Goal: Task Accomplishment & Management: Use online tool/utility

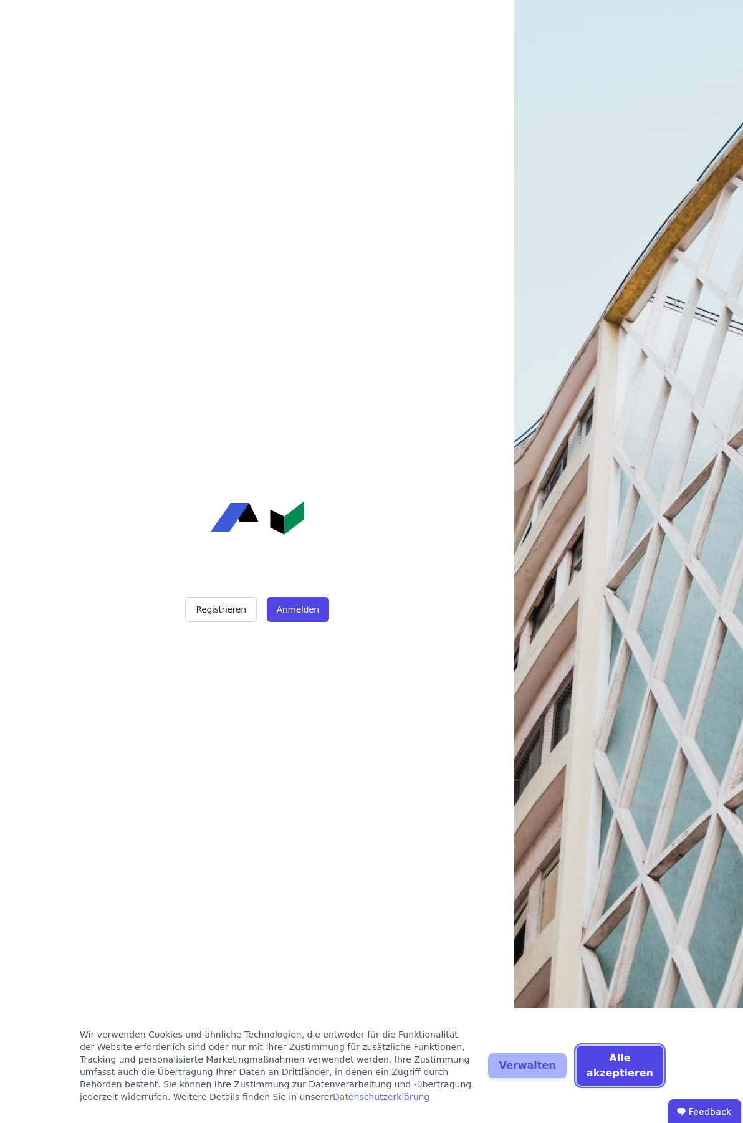
click at [639, 1068] on button "Alle akzeptieren" at bounding box center [619, 1065] width 87 height 40
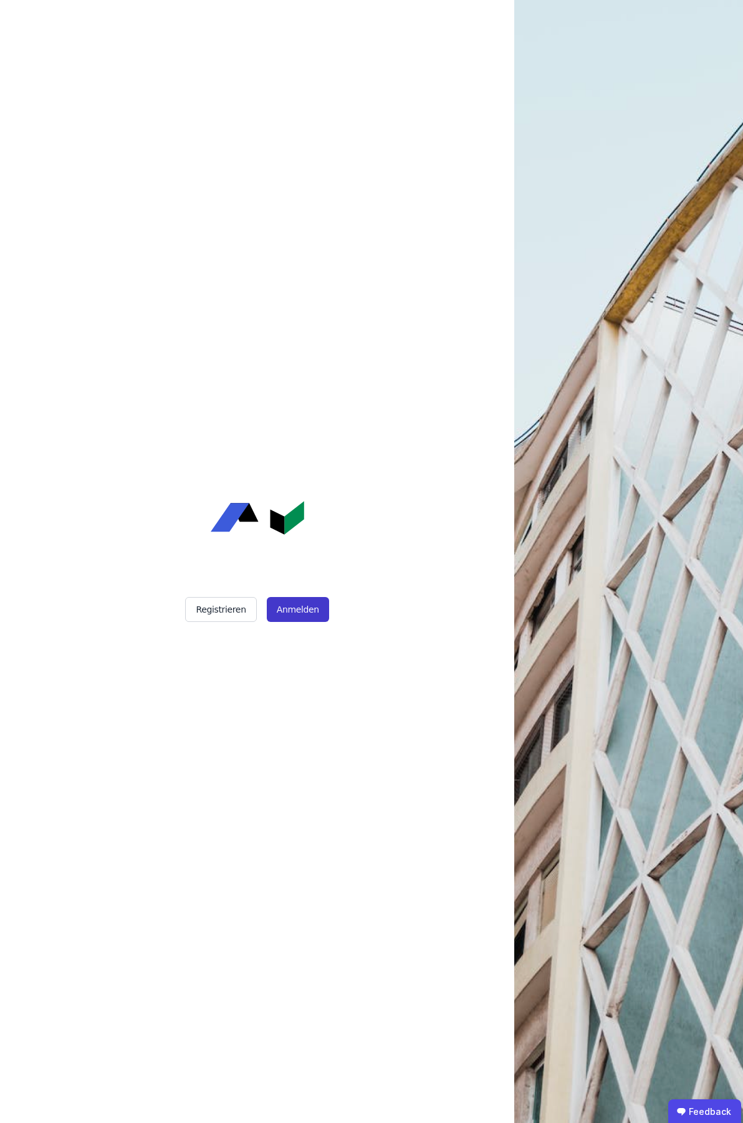
click at [290, 610] on button "Anmelden" at bounding box center [298, 609] width 62 height 25
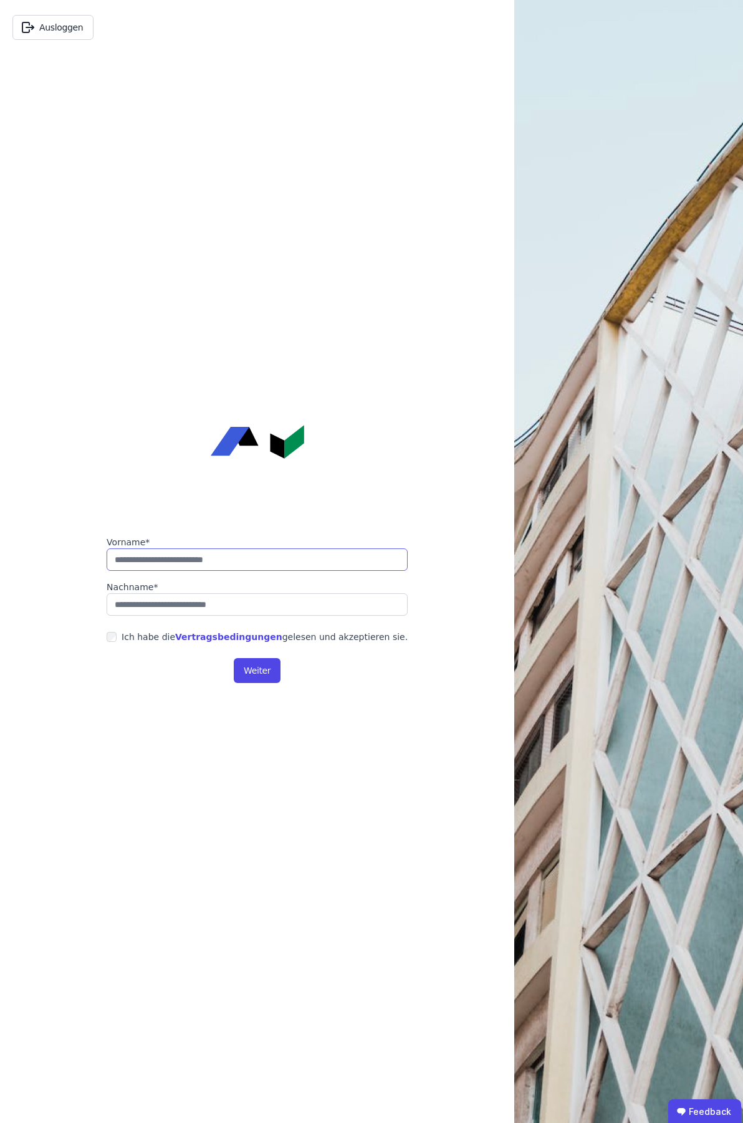
click at [274, 558] on input "string" at bounding box center [257, 559] width 301 height 22
type input "******"
click at [215, 604] on input "string" at bounding box center [257, 604] width 301 height 22
type input "********"
click at [264, 670] on button "Weiter" at bounding box center [257, 670] width 47 height 25
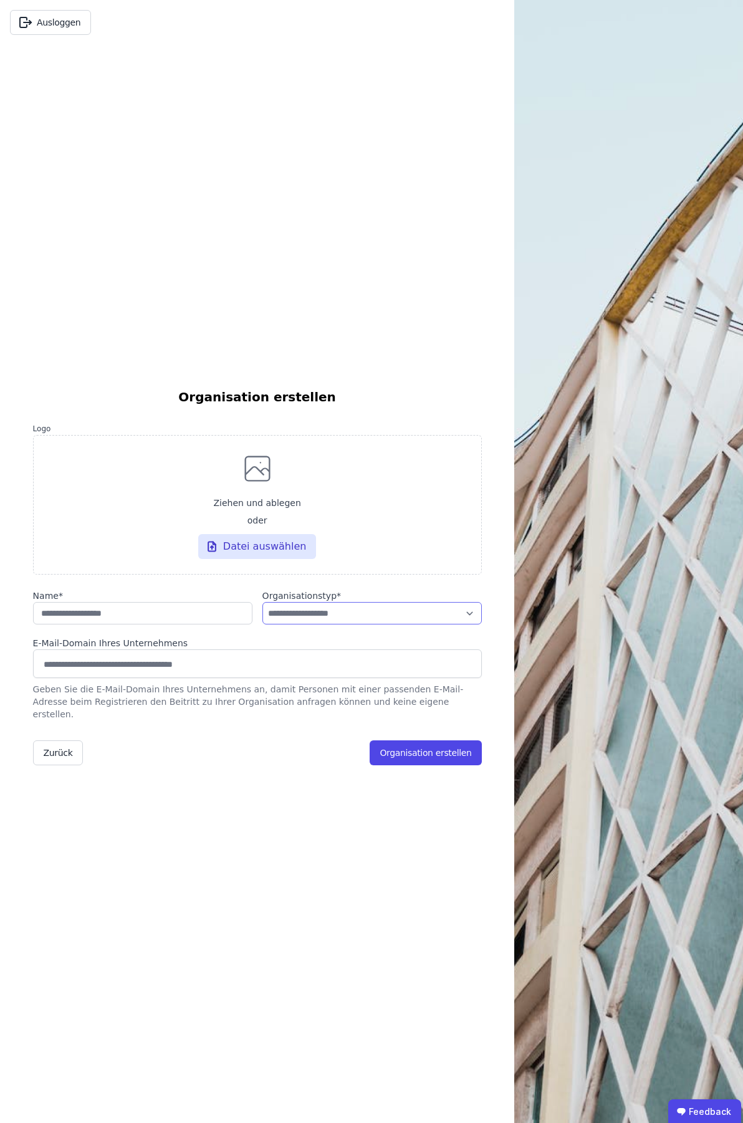
click at [464, 613] on select "**********" at bounding box center [371, 613] width 219 height 22
click at [464, 612] on select "**********" at bounding box center [371, 613] width 219 height 22
click at [185, 617] on input "string" at bounding box center [142, 613] width 219 height 22
click at [154, 616] on input "string" at bounding box center [142, 613] width 219 height 22
type input "********"
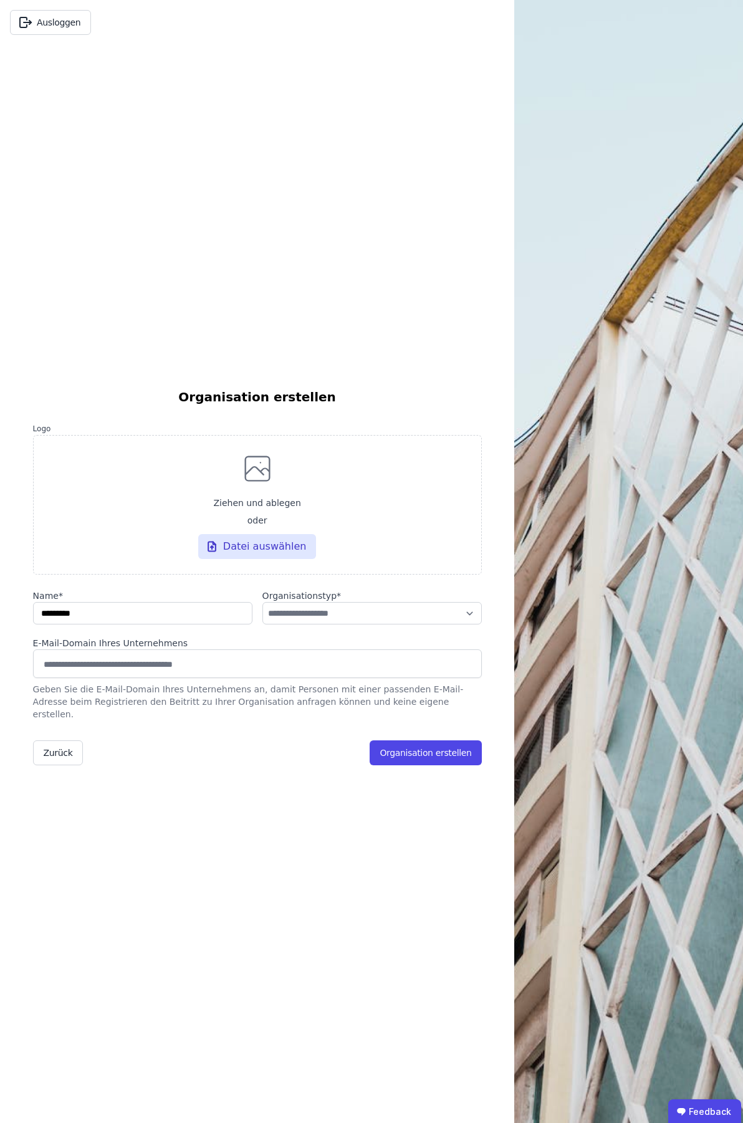
click at [192, 668] on input at bounding box center [257, 664] width 432 height 20
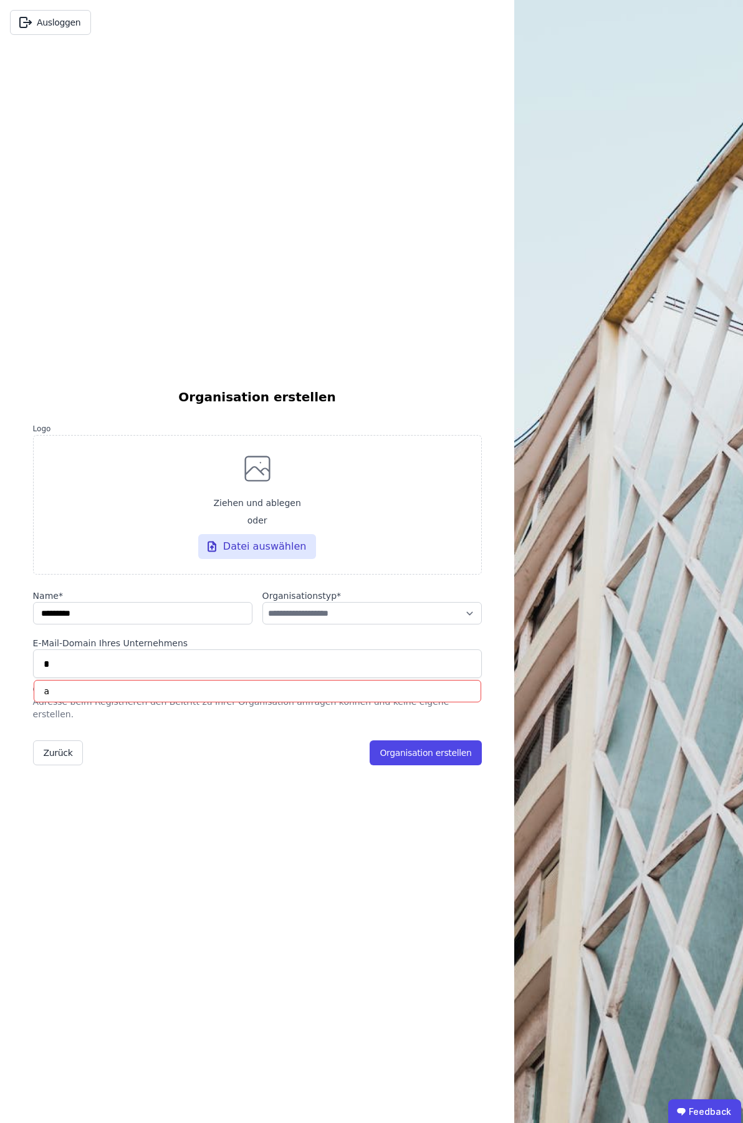
click at [197, 673] on input "*" at bounding box center [257, 664] width 432 height 20
drag, startPoint x: 147, startPoint y: 669, endPoint x: 35, endPoint y: 677, distance: 112.4
click at [35, 677] on div "* a" at bounding box center [257, 663] width 449 height 29
type input "*"
type input "**********"
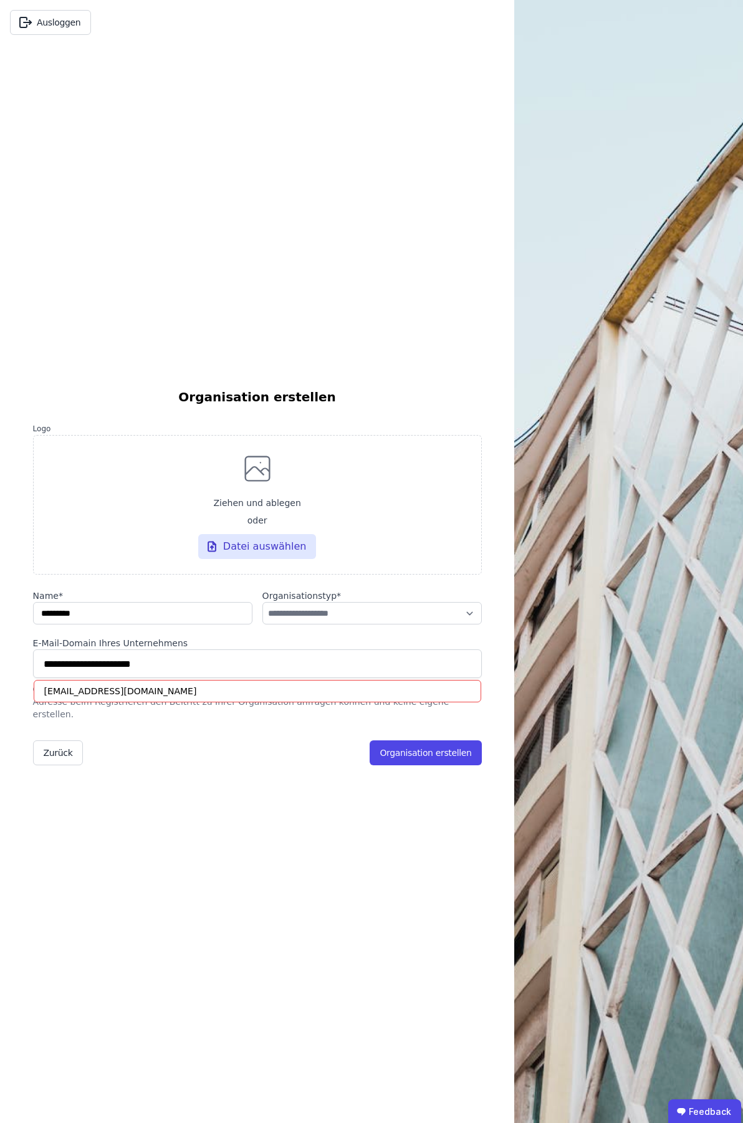
click at [173, 649] on div "E-Mail-Domain Ihres Unternehmens" at bounding box center [257, 643] width 449 height 12
click at [211, 622] on input "string" at bounding box center [142, 613] width 219 height 22
click at [467, 624] on select "**********" at bounding box center [371, 613] width 219 height 22
select select "**********"
click at [262, 608] on select "**********" at bounding box center [371, 613] width 219 height 22
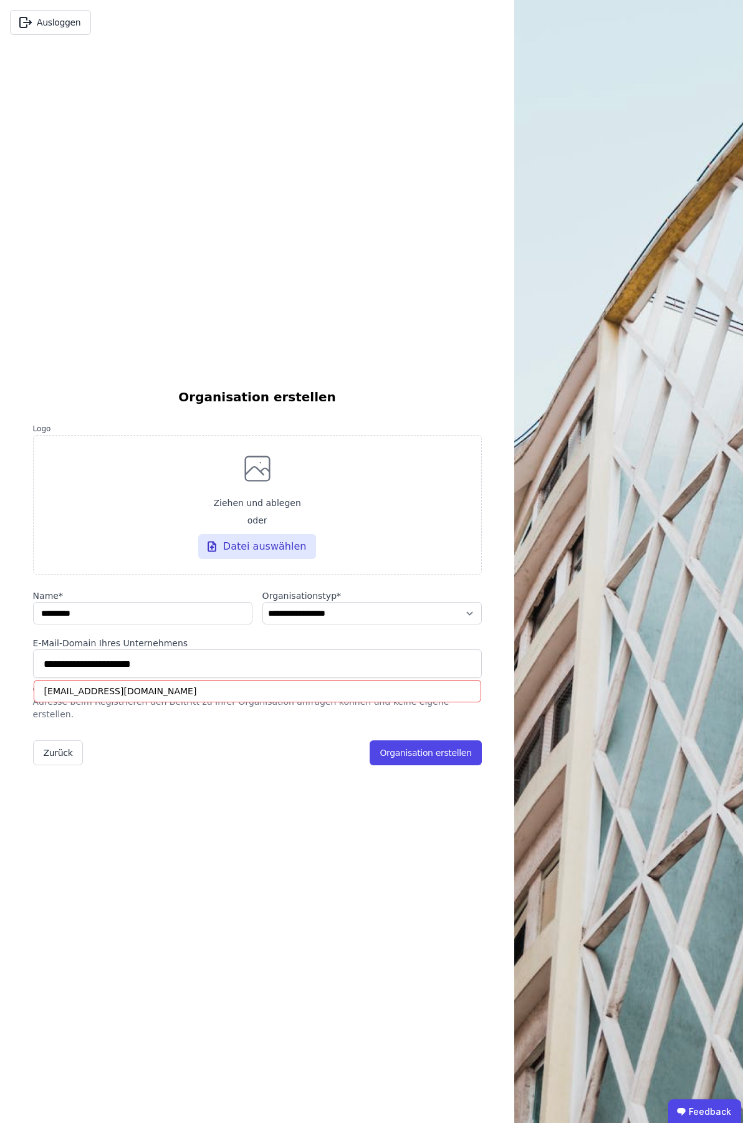
click at [254, 817] on div "**********" at bounding box center [257, 584] width 449 height 1078
click at [288, 733] on form "**********" at bounding box center [257, 593] width 449 height 344
click at [399, 746] on button "Organisation erstellen" at bounding box center [425, 752] width 112 height 25
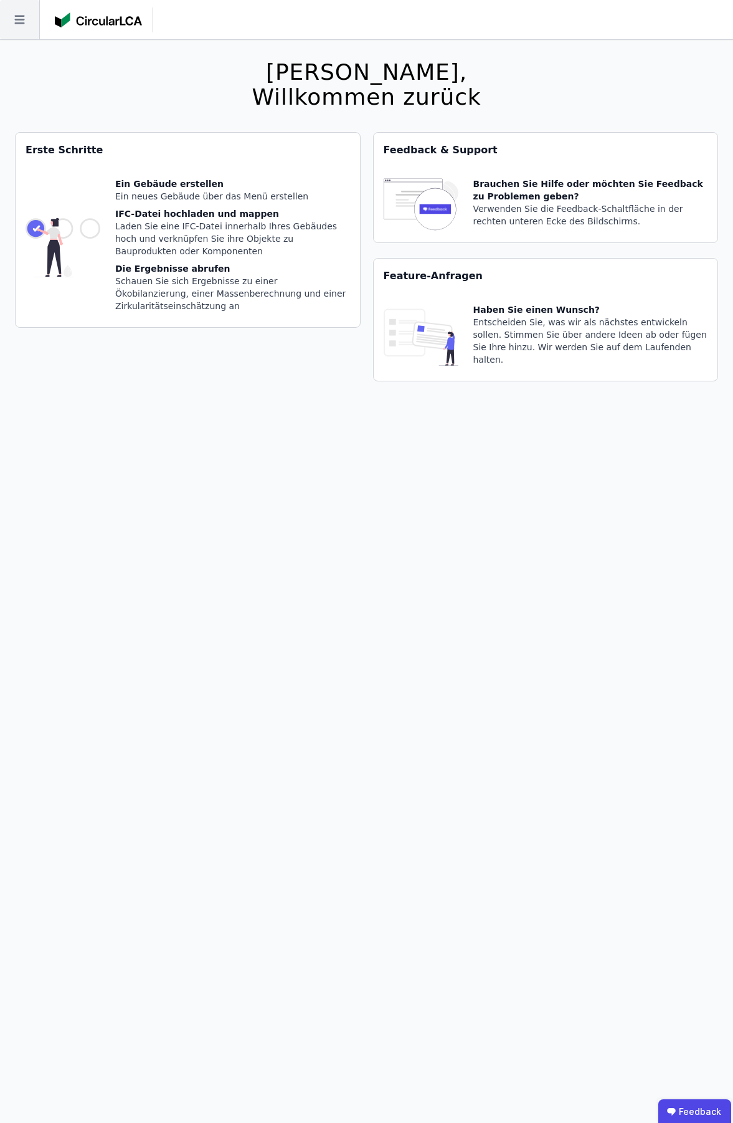
click at [22, 13] on icon at bounding box center [19, 19] width 39 height 39
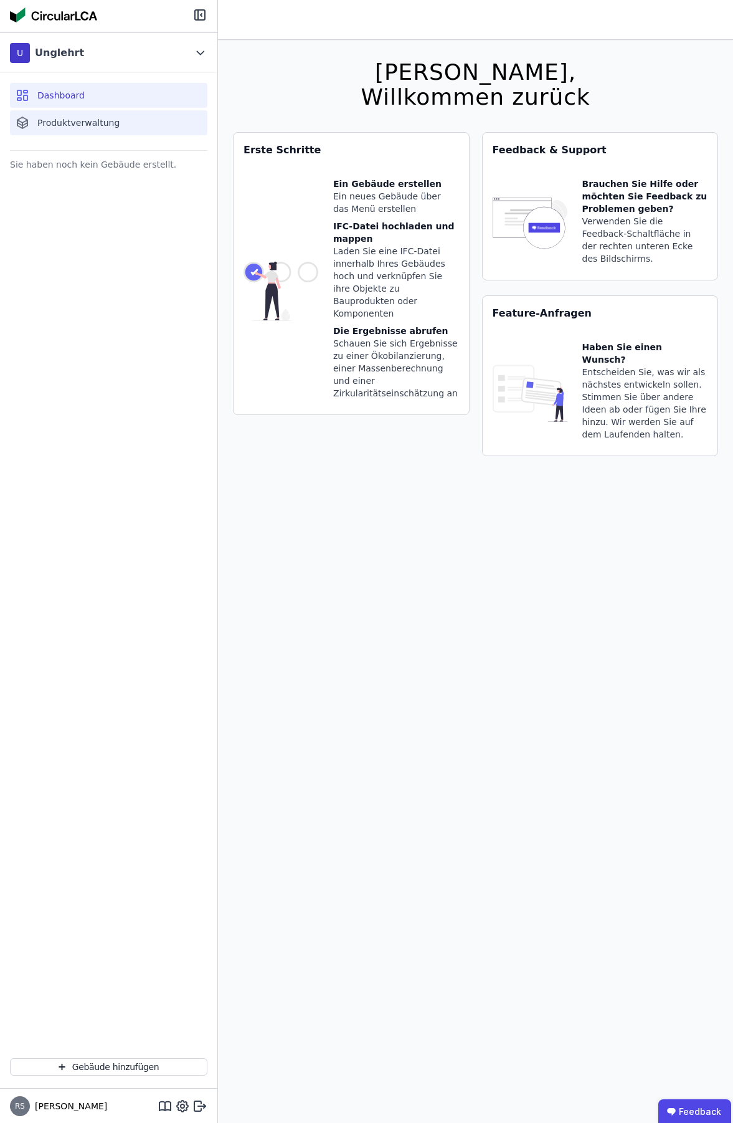
click at [131, 127] on div "Produktverwaltung" at bounding box center [108, 122] width 197 height 25
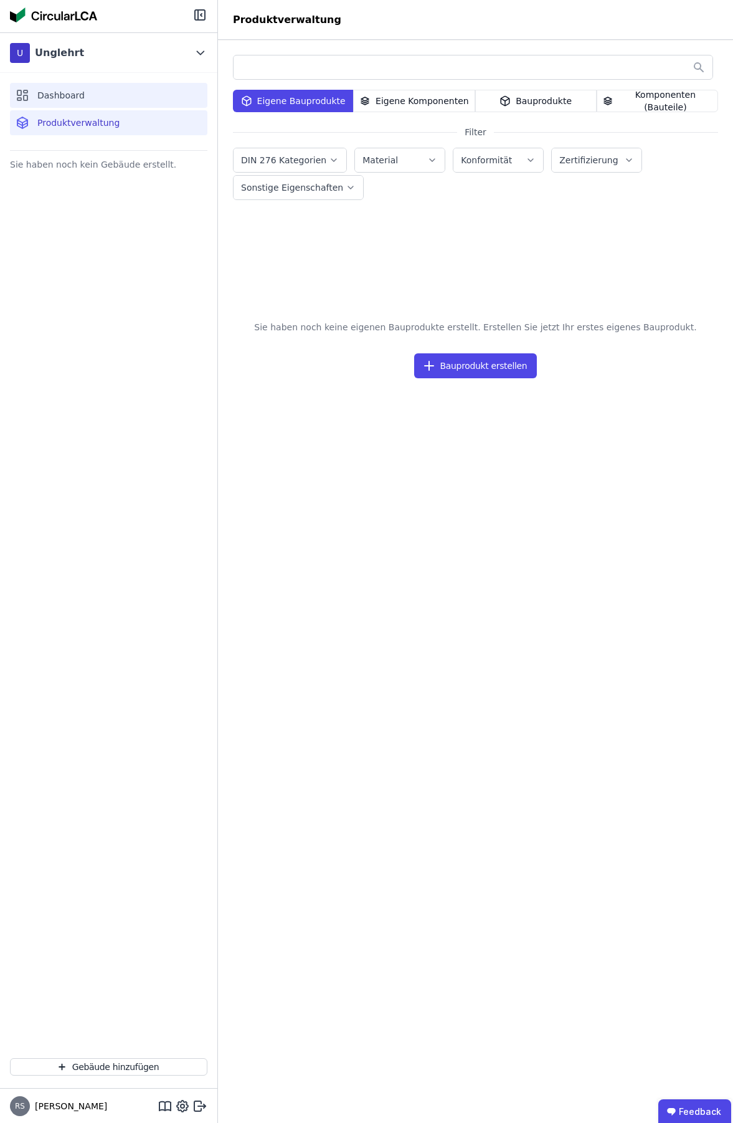
click at [83, 94] on div "Dashboard" at bounding box center [108, 95] width 197 height 25
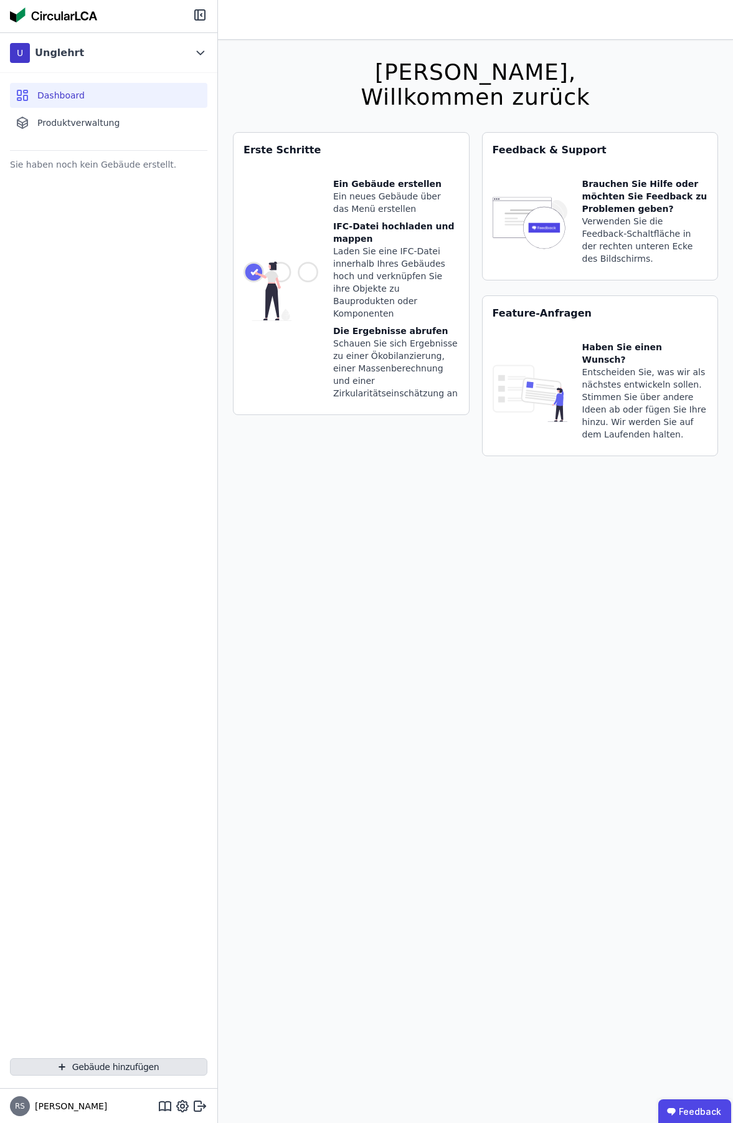
click at [120, 1066] on button "Gebäude hinzufügen" at bounding box center [108, 1066] width 197 height 17
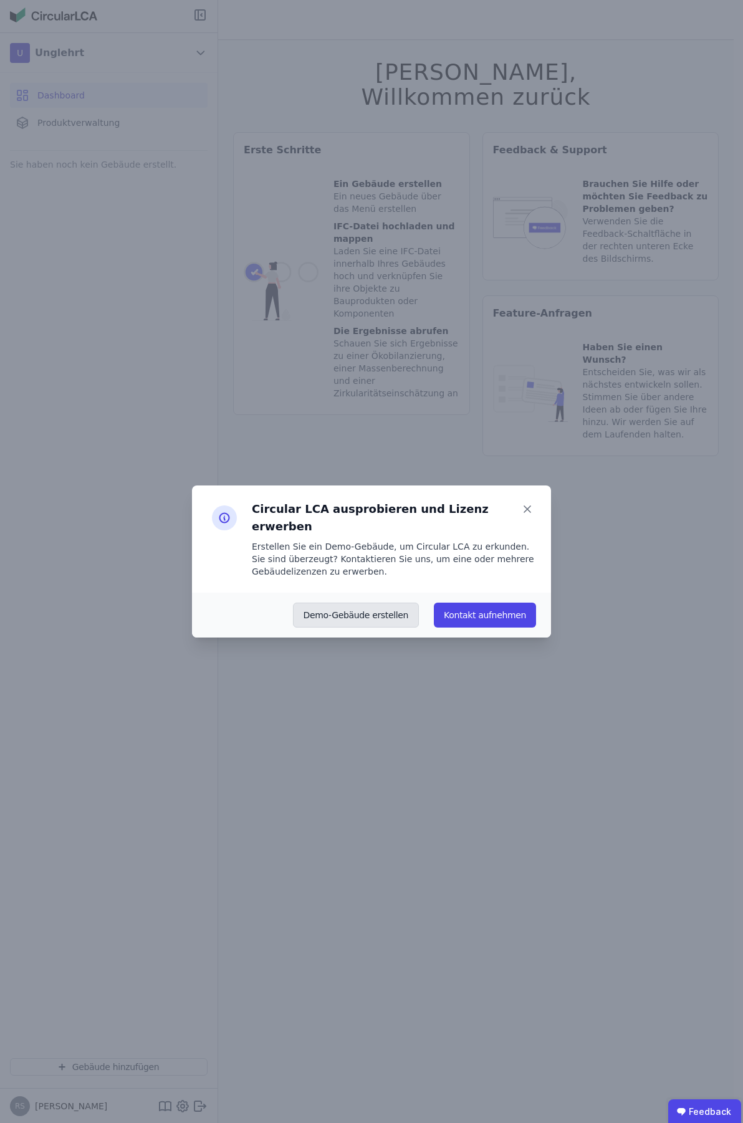
click at [359, 616] on button "Demo-Gebäude erstellen" at bounding box center [356, 614] width 126 height 25
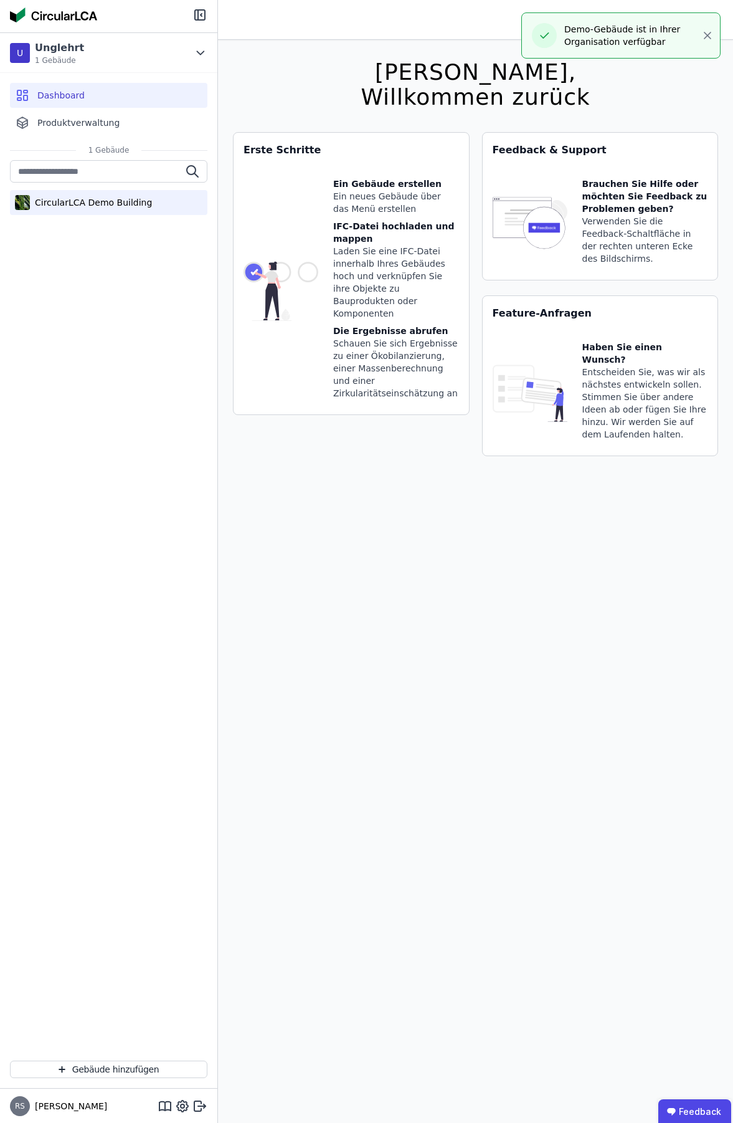
click at [60, 205] on div "CircularLCA Demo Building" at bounding box center [91, 202] width 122 height 12
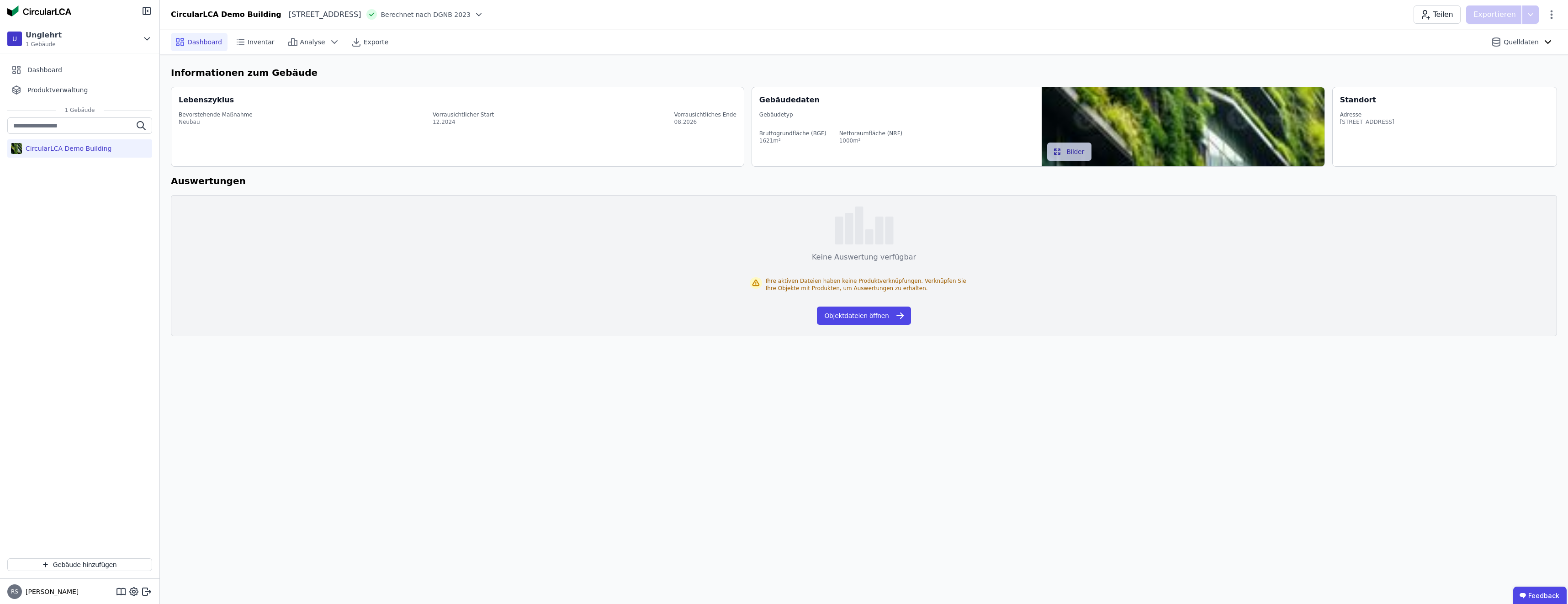
click at [60, 150] on div "CircularLCA Demo Building" at bounding box center [67, 148] width 89 height 9
click at [544, 312] on icon "button" at bounding box center [900, 315] width 11 height 11
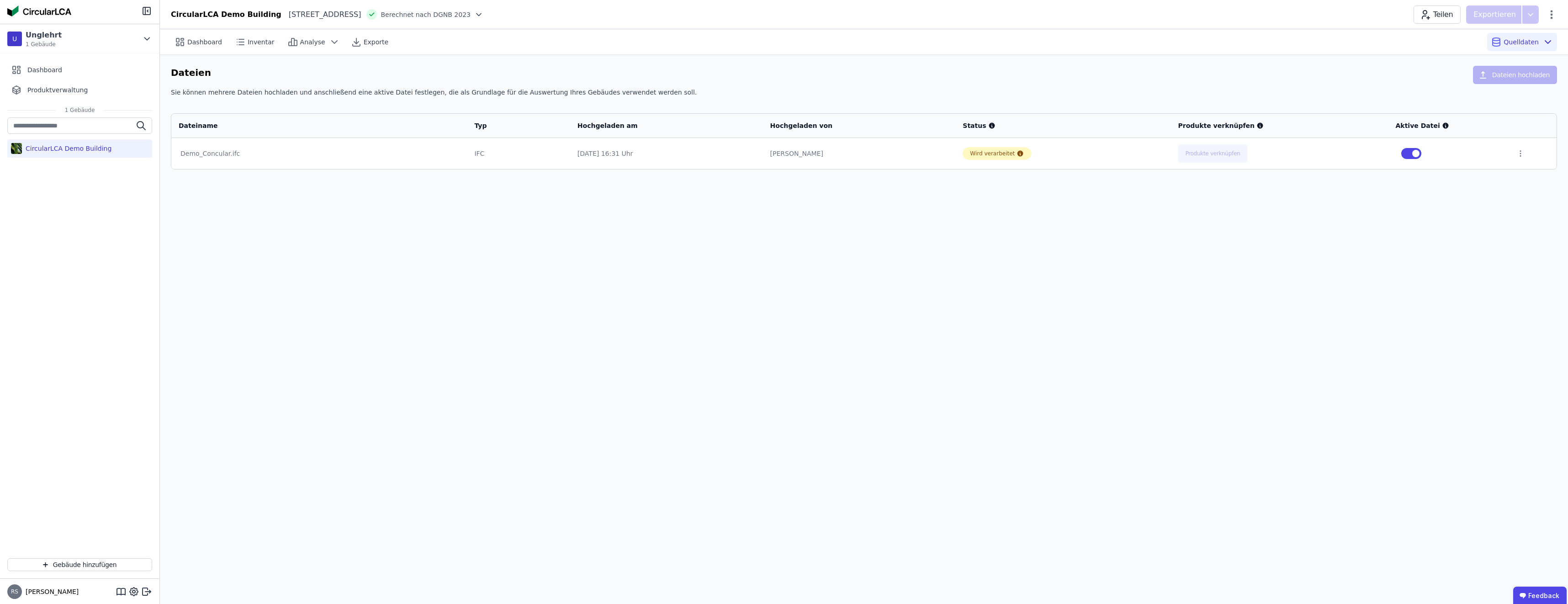
click at [210, 152] on div "Demo_Concular.ifc" at bounding box center [319, 153] width 277 height 9
click at [266, 43] on span "Inventar" at bounding box center [261, 42] width 27 height 9
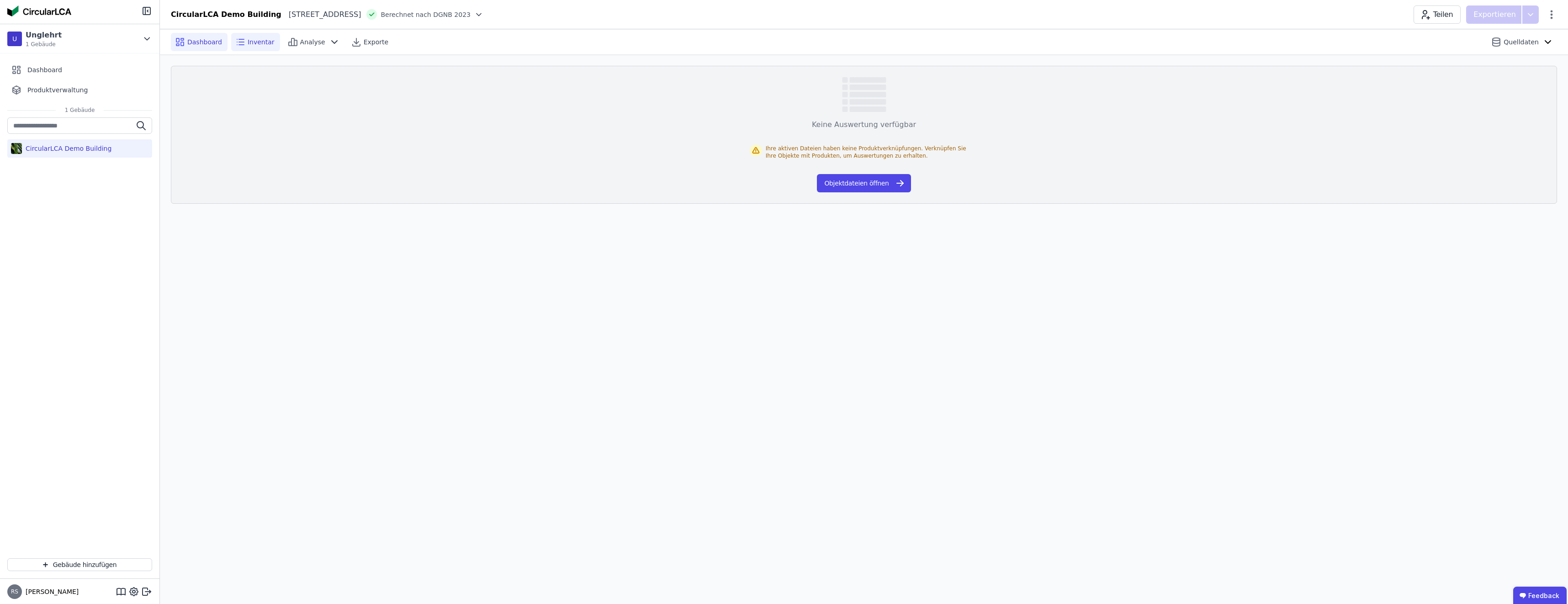
click at [197, 40] on span "Dashboard" at bounding box center [204, 42] width 34 height 9
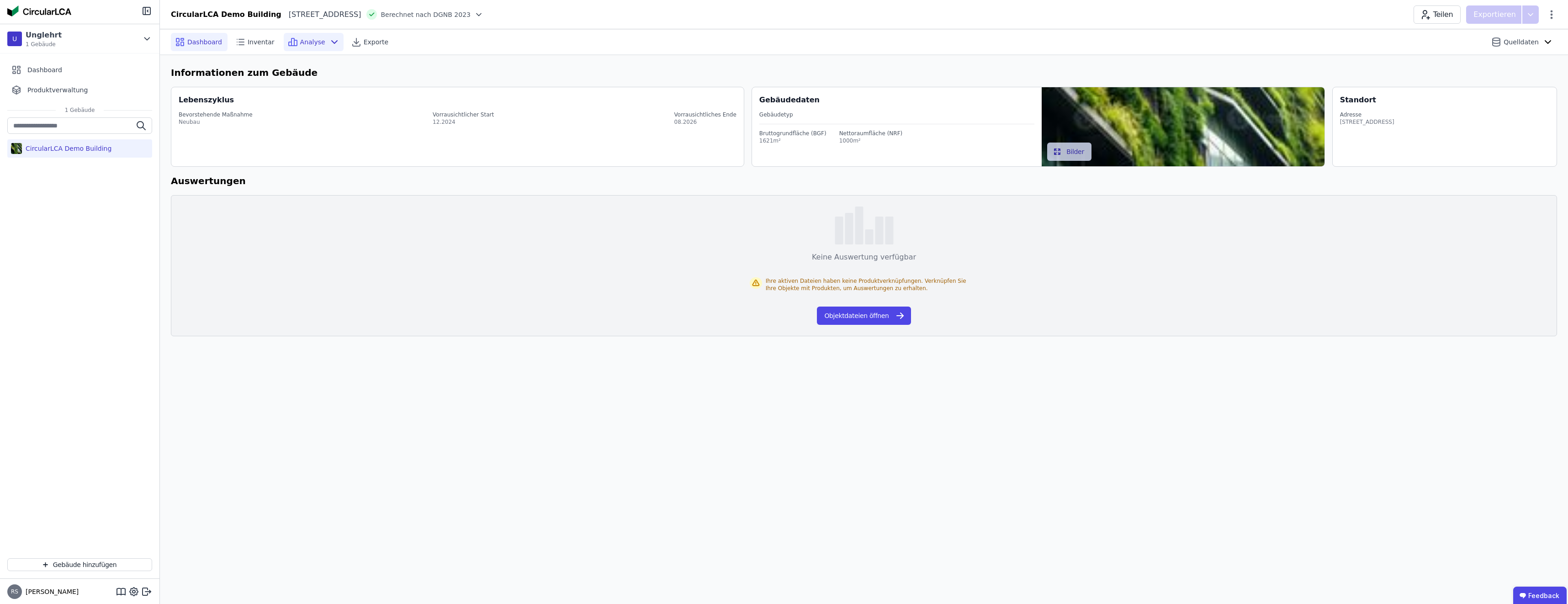
click at [300, 45] on span "Analyse" at bounding box center [312, 42] width 25 height 9
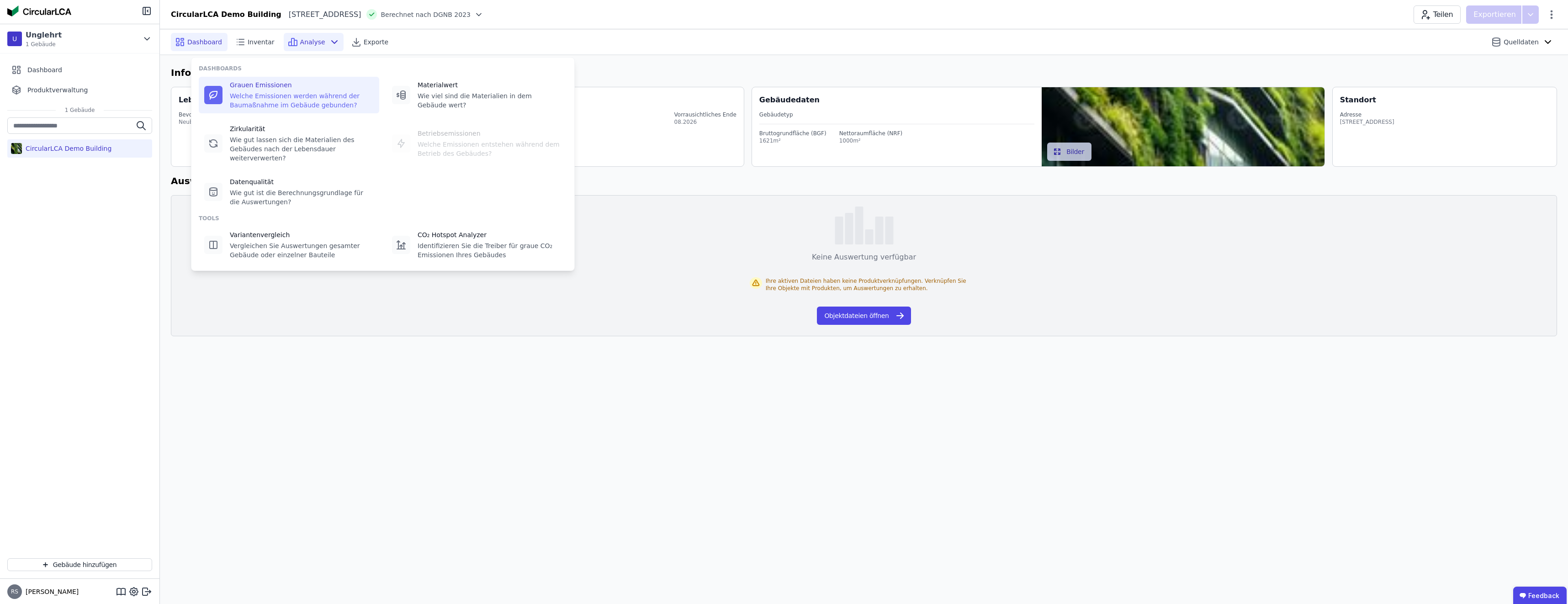
click at [257, 93] on div "Welche Emissionen werden während der Baumaßnahme im Gebäude gebunden?" at bounding box center [301, 100] width 144 height 18
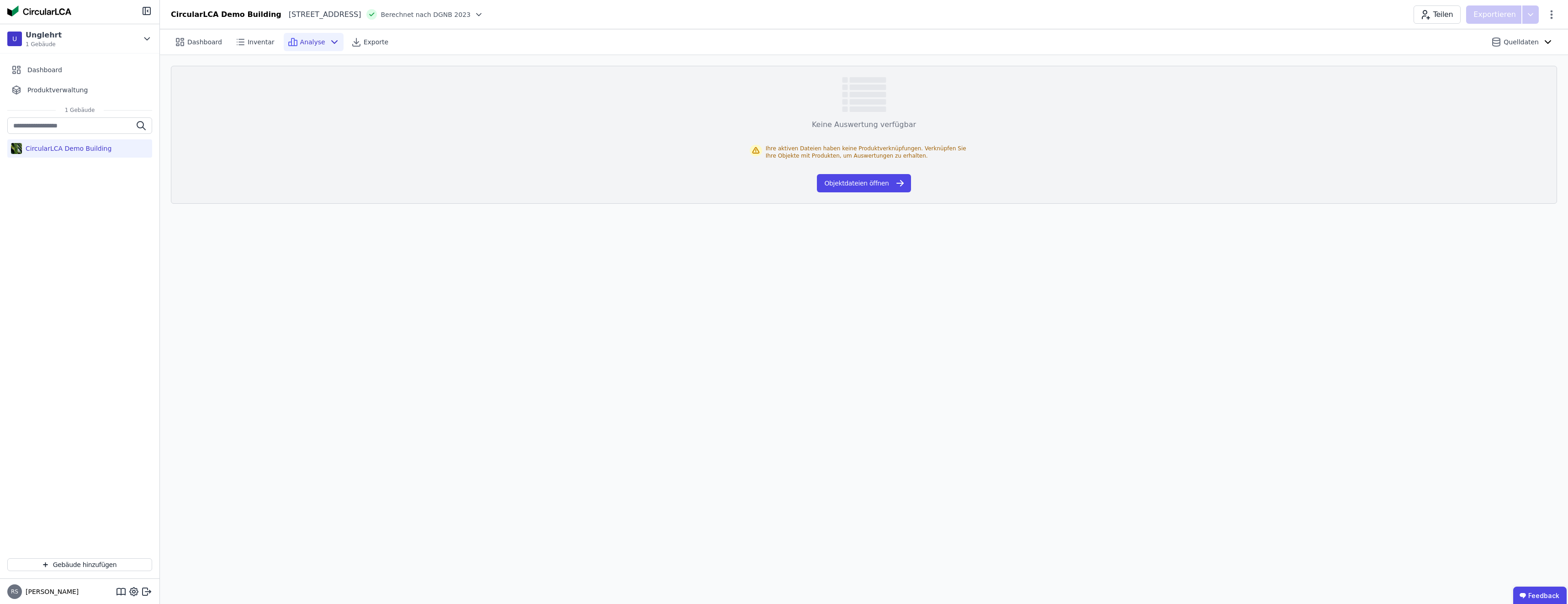
click at [300, 40] on span "Analyse" at bounding box center [312, 42] width 25 height 9
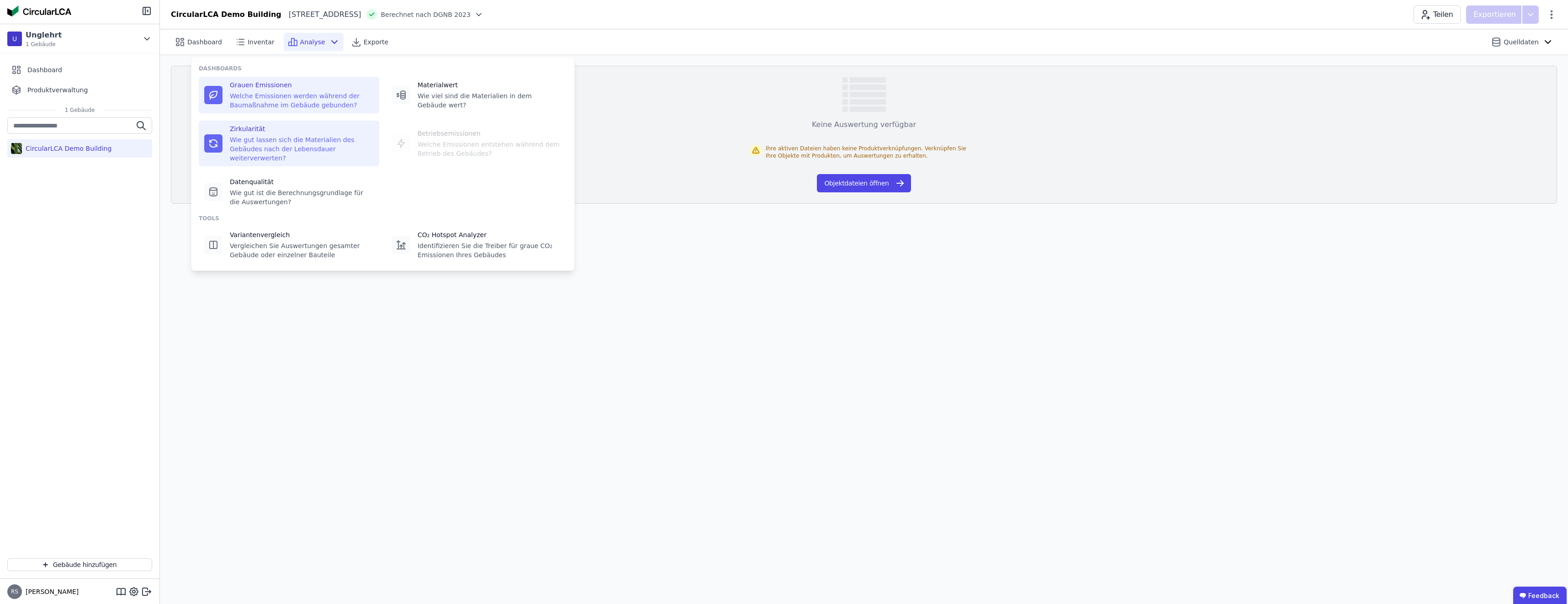
click at [272, 139] on div "Wie gut lassen sich die Materialien des Gebäudes nach der Lebensdauer weiterver…" at bounding box center [301, 148] width 144 height 27
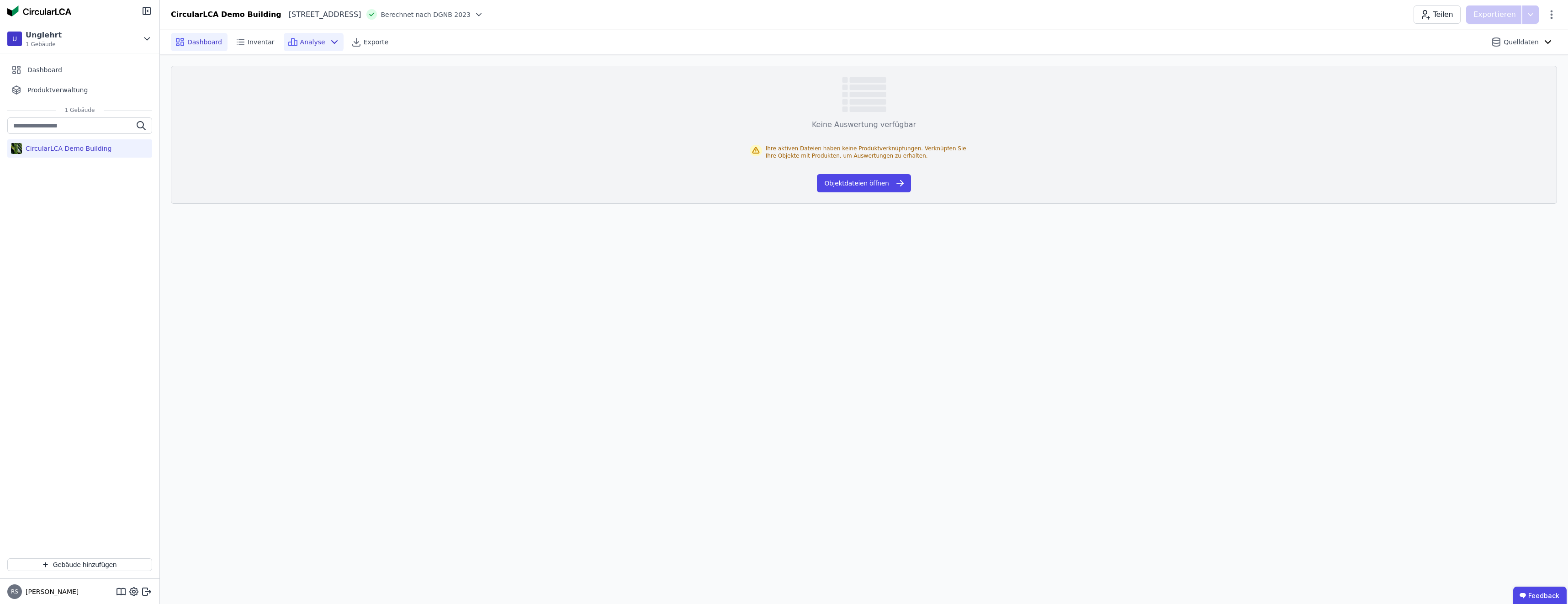
click at [201, 40] on span "Dashboard" at bounding box center [204, 42] width 34 height 9
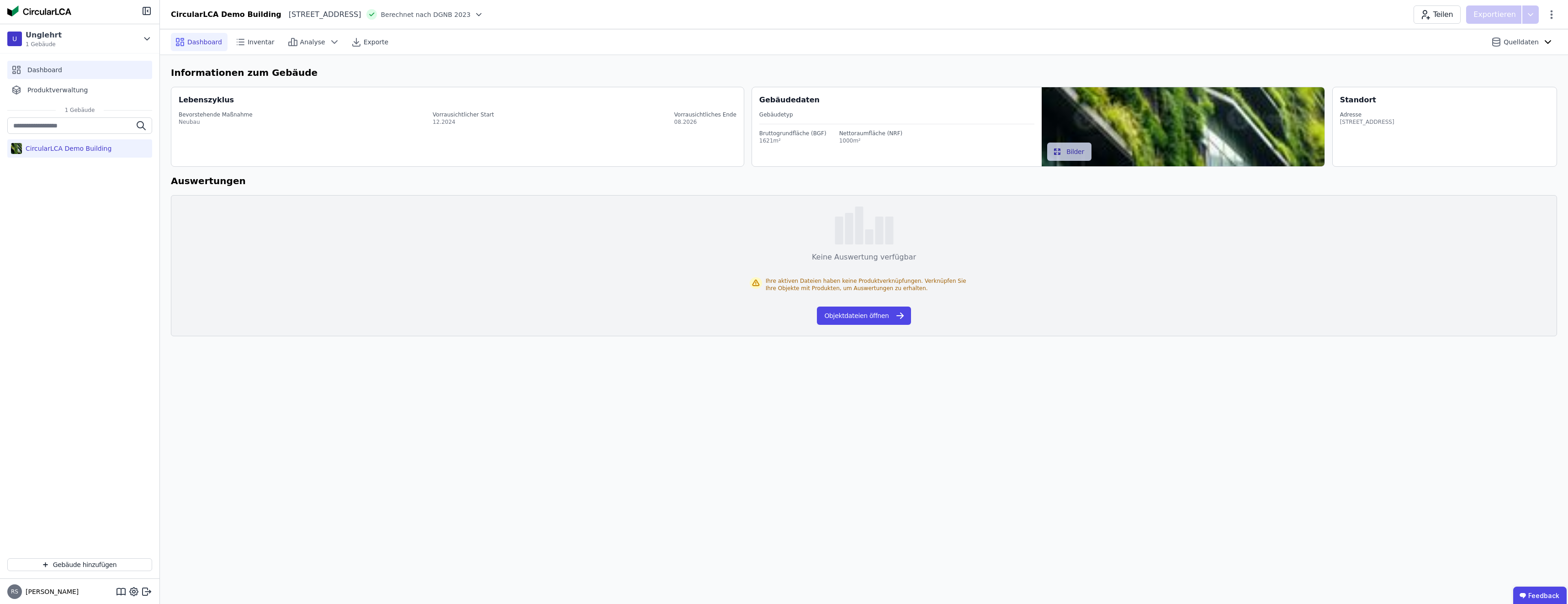
click at [51, 67] on span "Dashboard" at bounding box center [44, 70] width 34 height 9
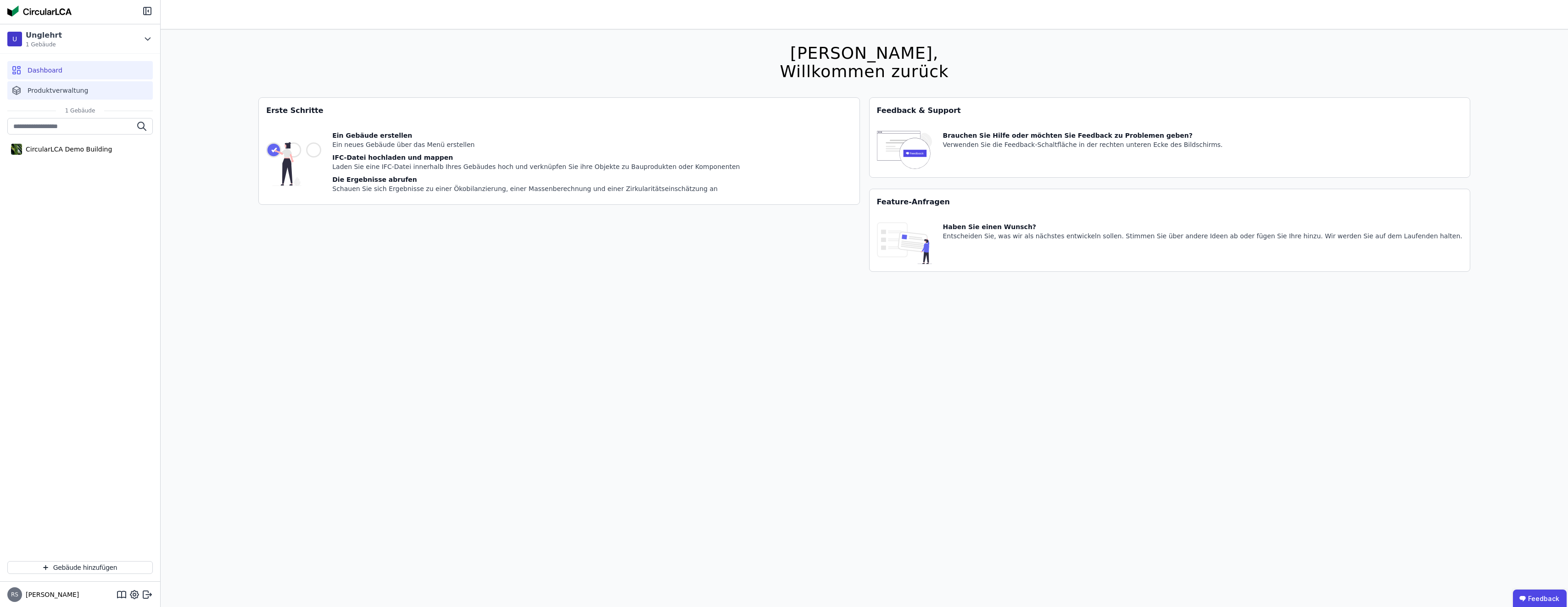
click at [55, 88] on span "Produktverwaltung" at bounding box center [57, 91] width 60 height 9
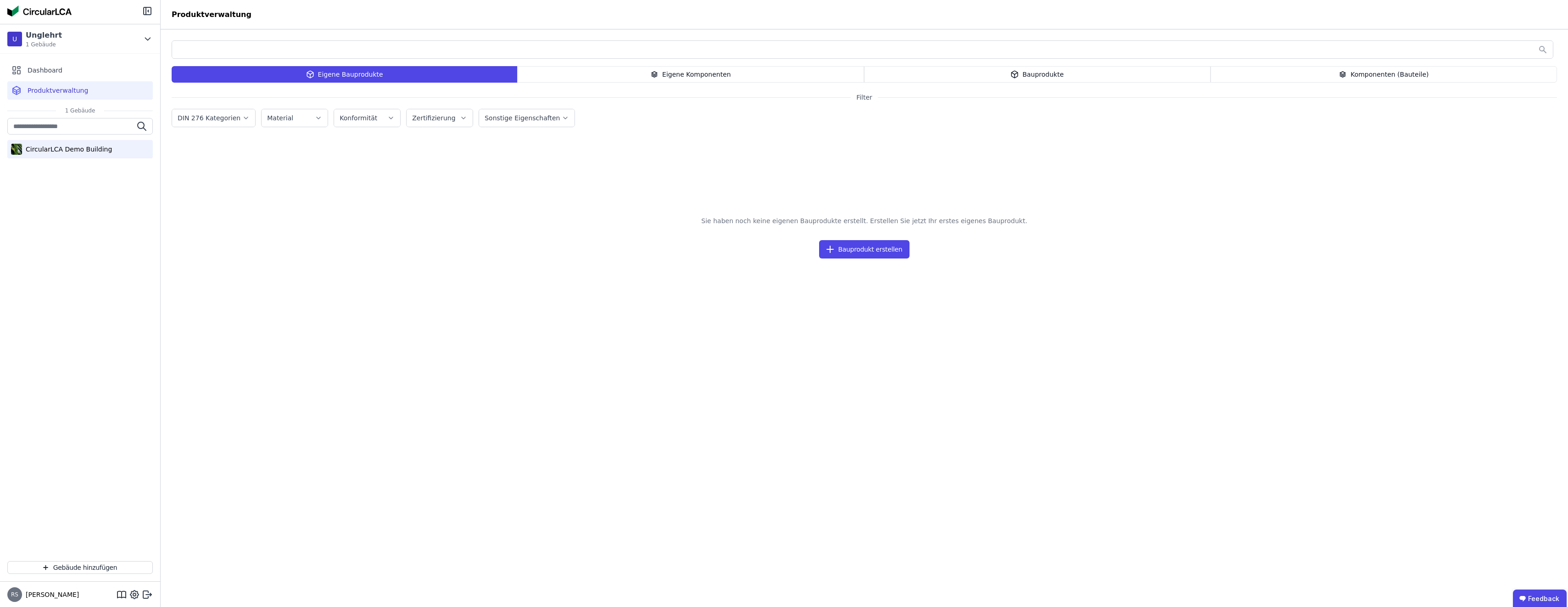
click at [79, 148] on div "CircularLCA Demo Building" at bounding box center [67, 149] width 90 height 9
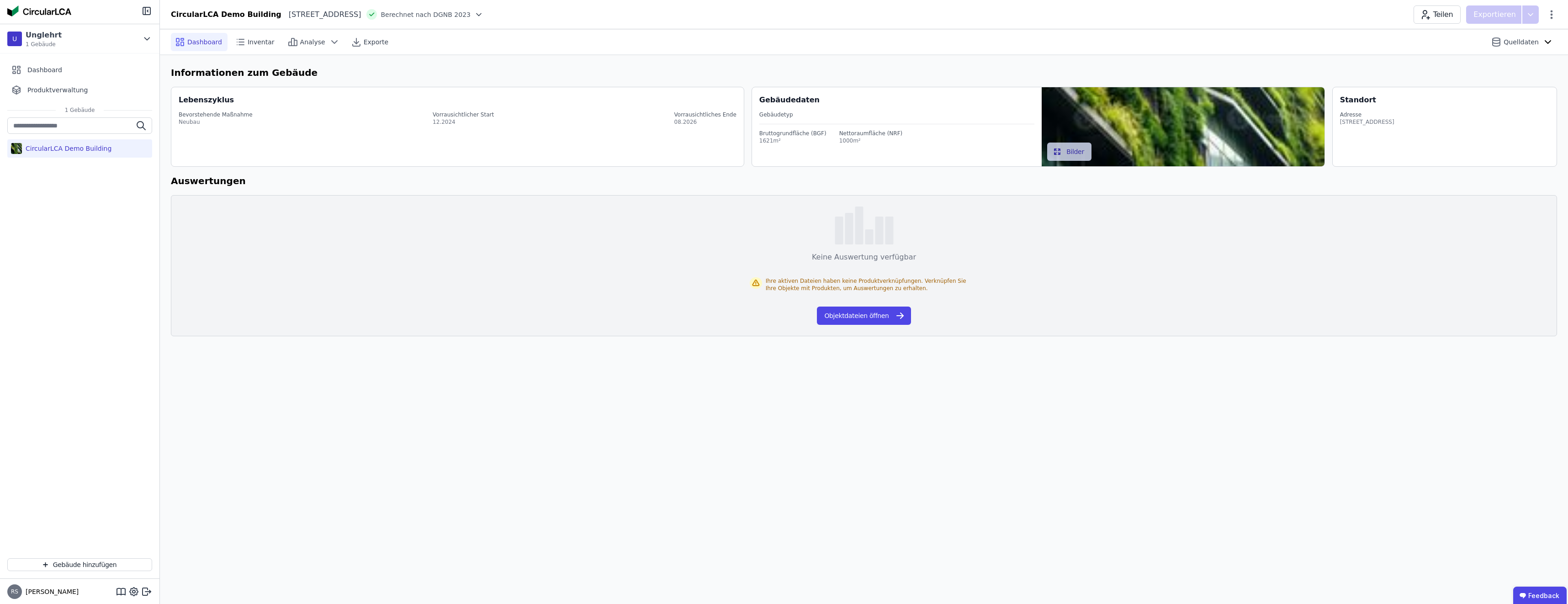
click at [87, 150] on div "CircularLCA Demo Building" at bounding box center [67, 148] width 89 height 9
click at [87, 149] on div "CircularLCA Demo Building" at bounding box center [67, 148] width 89 height 9
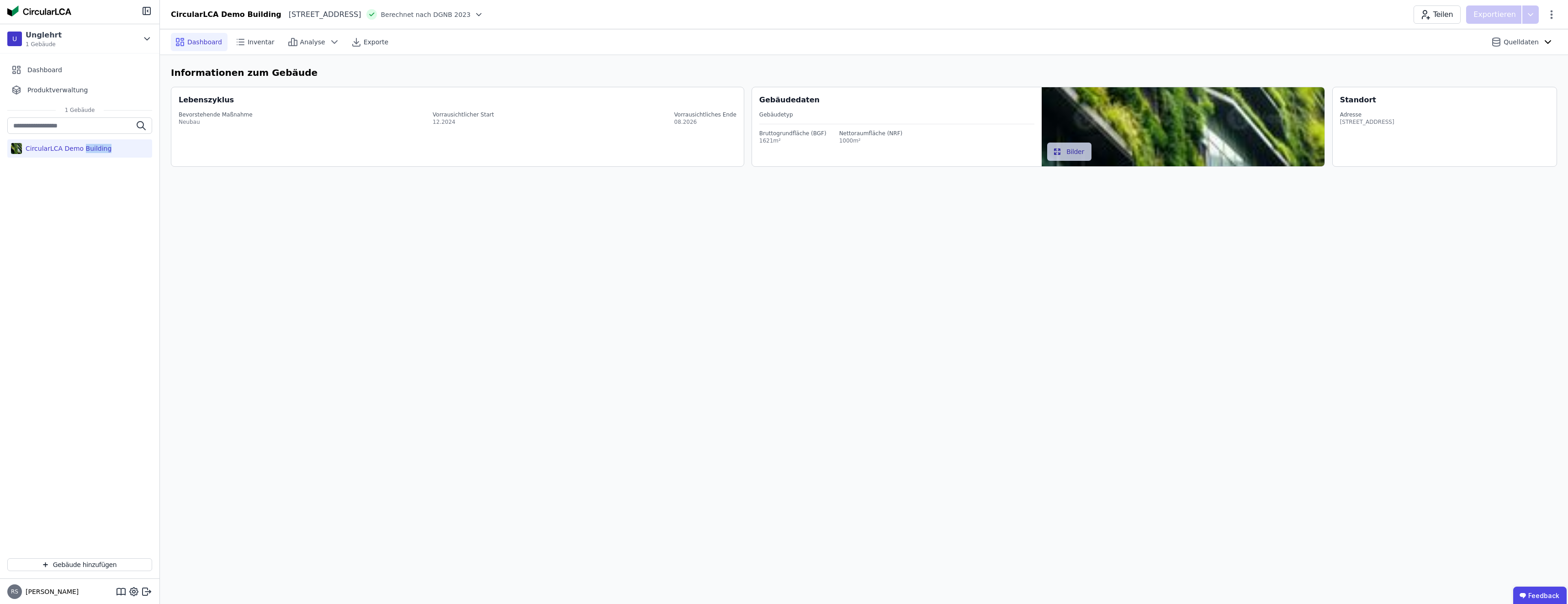
click at [87, 149] on div "CircularLCA Demo Building" at bounding box center [67, 148] width 89 height 9
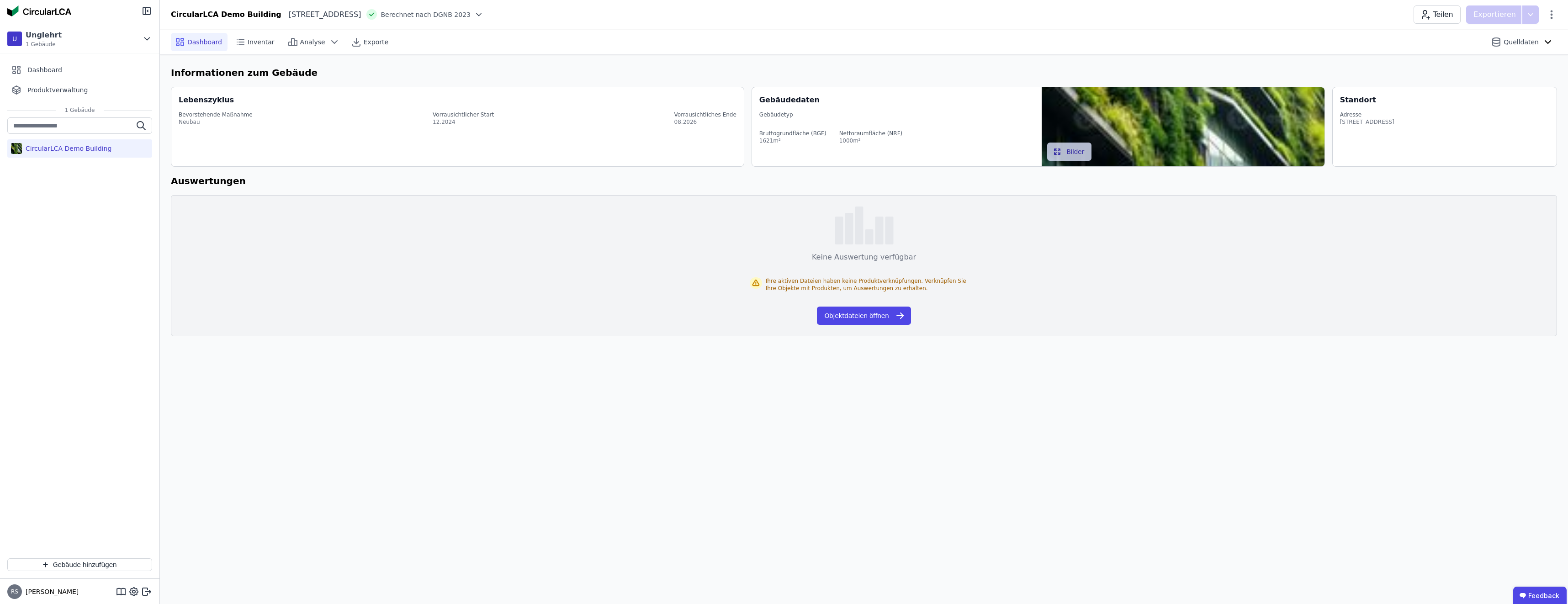
drag, startPoint x: 87, startPoint y: 149, endPoint x: 36, endPoint y: 147, distance: 51.0
click at [36, 147] on div "CircularLCA Demo Building" at bounding box center [67, 148] width 89 height 9
click at [17, 144] on img at bounding box center [16, 149] width 11 height 15
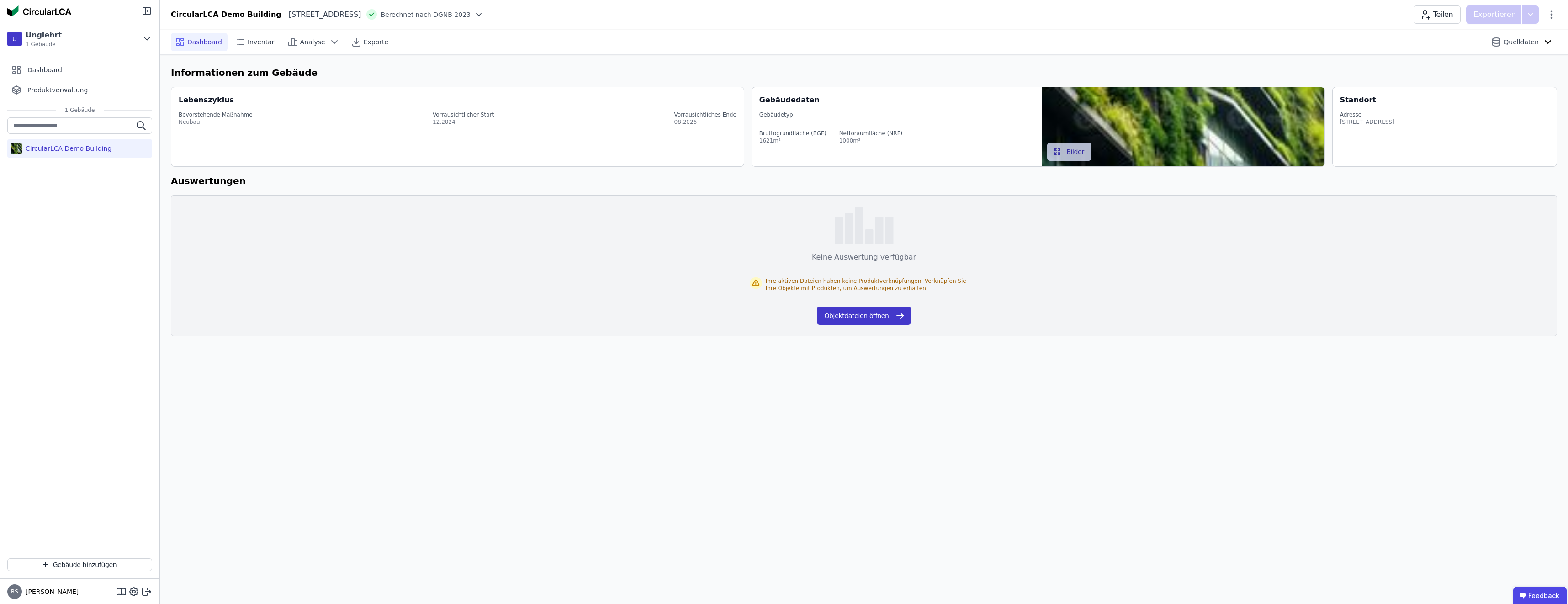
click at [544, 313] on button "Objektdateien öffnen" at bounding box center [864, 315] width 94 height 18
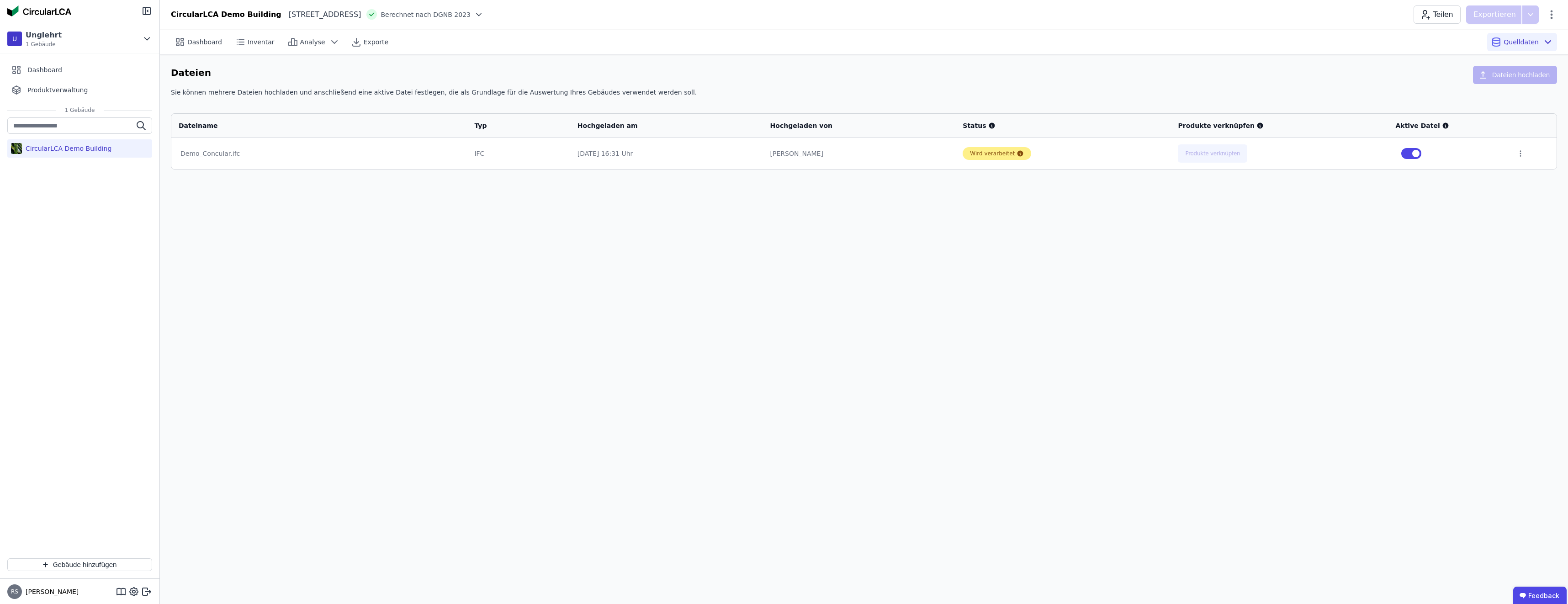
click at [544, 150] on div "Wird verarbeitet" at bounding box center [992, 153] width 45 height 7
click at [239, 155] on div "Demo_Concular.ifc" at bounding box center [319, 153] width 277 height 9
click at [221, 155] on div "Demo_Concular.ifc" at bounding box center [319, 153] width 277 height 9
click at [221, 158] on td "Demo_Concular.ifc" at bounding box center [319, 153] width 296 height 31
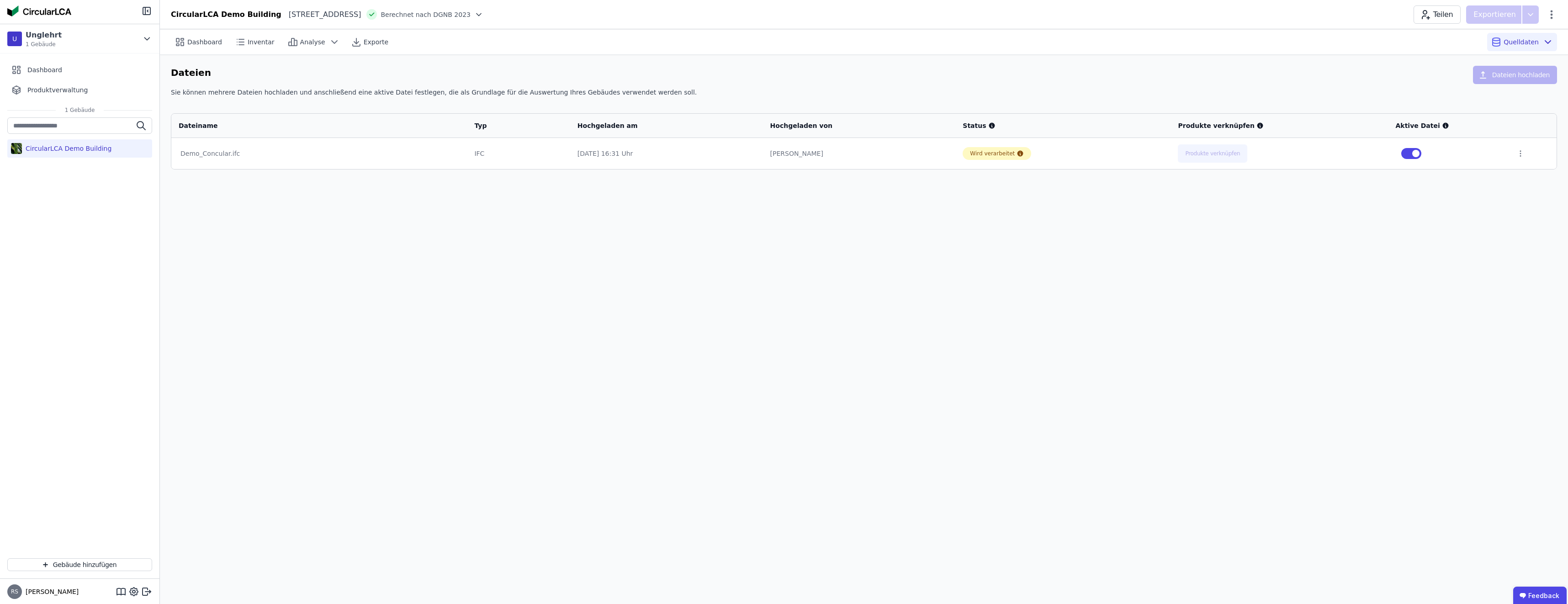
click at [202, 152] on div "Demo_Concular.ifc" at bounding box center [319, 153] width 277 height 9
click at [495, 153] on div "IFC" at bounding box center [519, 153] width 88 height 9
drag, startPoint x: 621, startPoint y: 150, endPoint x: 639, endPoint y: 159, distance: 20.1
click at [544, 150] on div "14.10.25 16:31 Uhr" at bounding box center [666, 153] width 178 height 9
drag, startPoint x: 802, startPoint y: 150, endPoint x: 774, endPoint y: 155, distance: 28.4
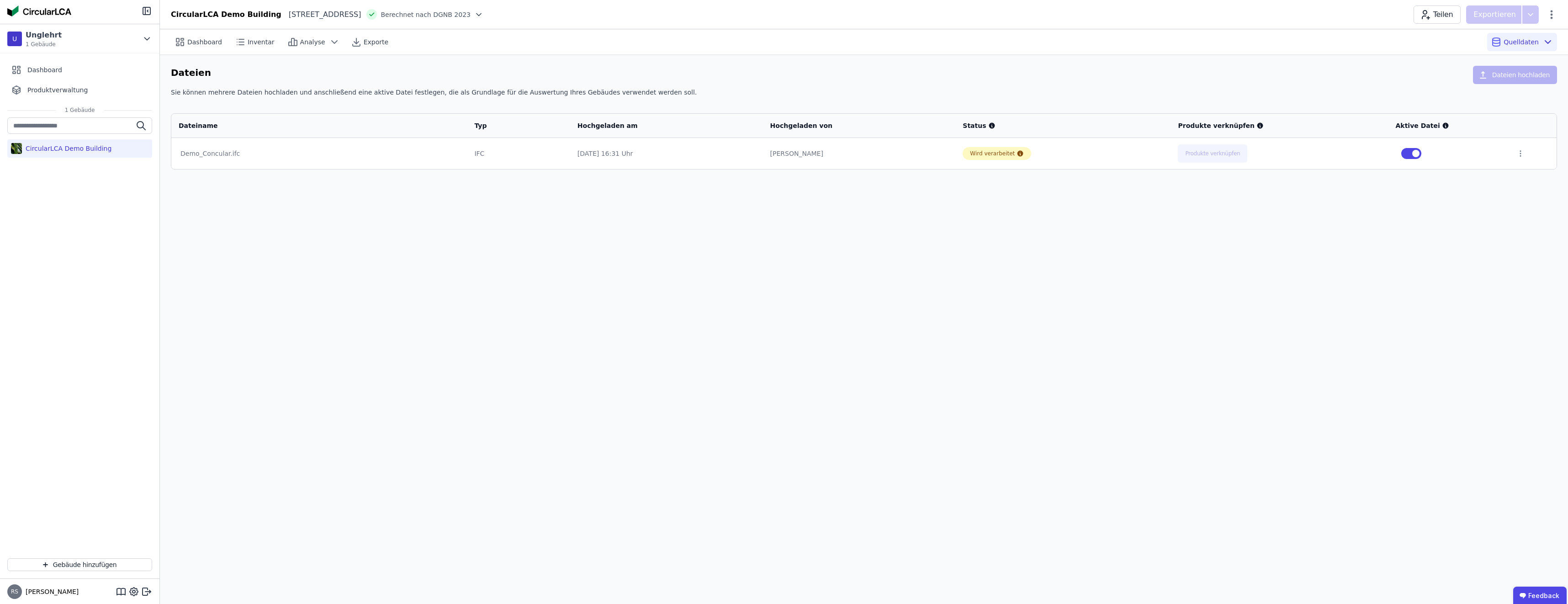
click at [544, 150] on div "Benjamin Lammers" at bounding box center [859, 153] width 178 height 9
click at [60, 151] on div "CircularLCA Demo Building" at bounding box center [67, 148] width 89 height 9
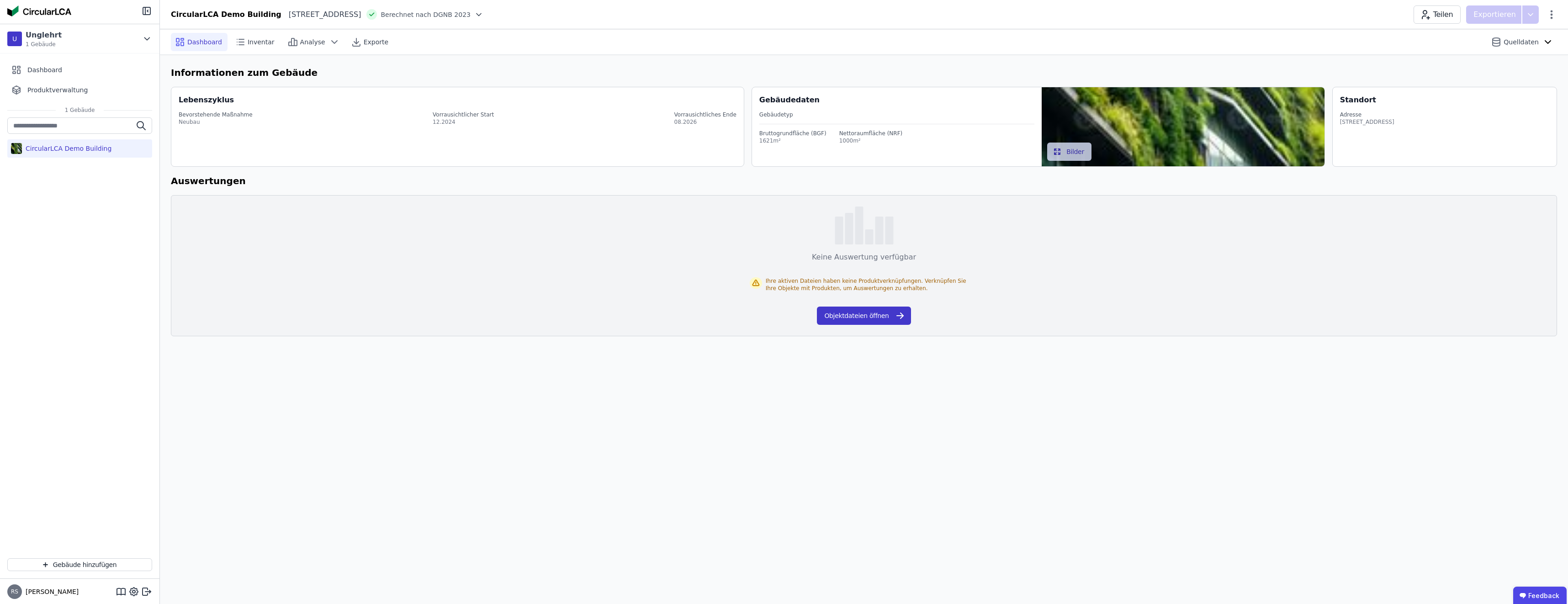
click at [544, 313] on button "Objektdateien öffnen" at bounding box center [864, 315] width 94 height 18
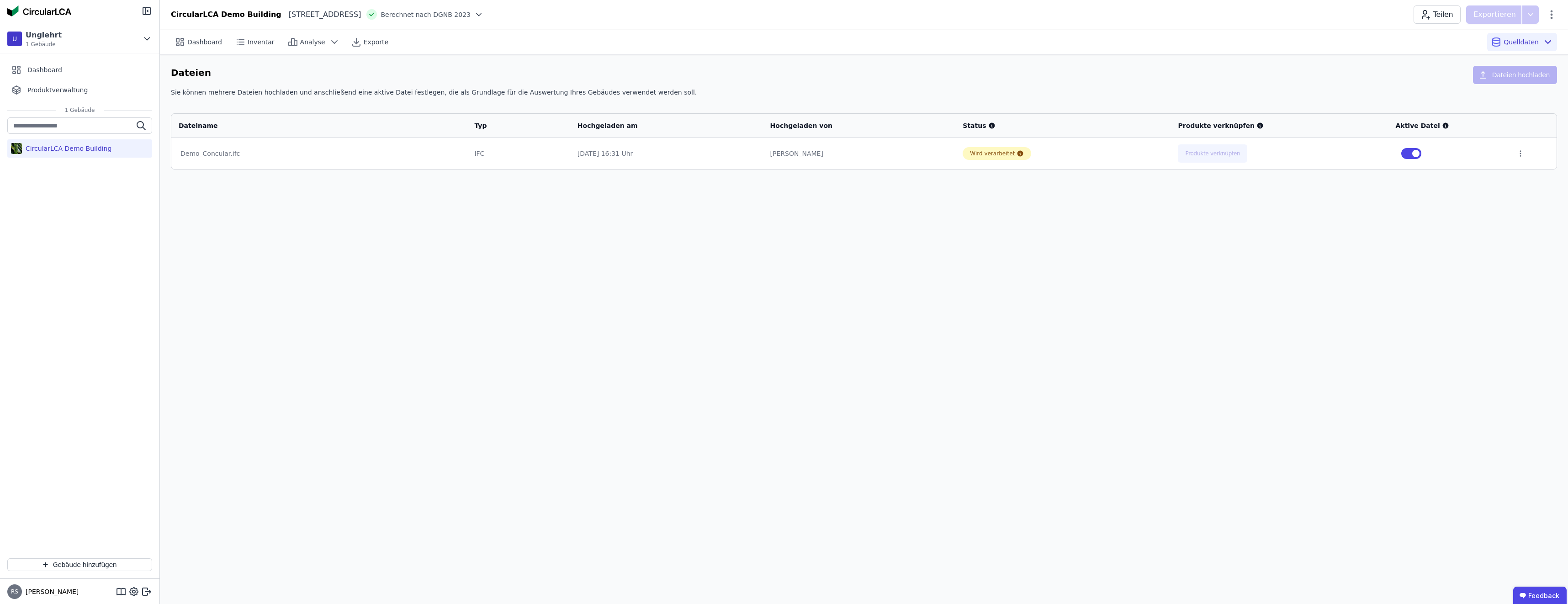
click at [205, 154] on div "Demo_Concular.ifc" at bounding box center [319, 153] width 277 height 9
click at [197, 154] on div "Demo_Concular.ifc" at bounding box center [319, 153] width 277 height 9
drag, startPoint x: 197, startPoint y: 153, endPoint x: 420, endPoint y: 165, distance: 223.3
click at [198, 153] on div "Demo_Concular.ifc" at bounding box center [319, 153] width 277 height 9
click at [497, 153] on div "IFC" at bounding box center [519, 153] width 88 height 9
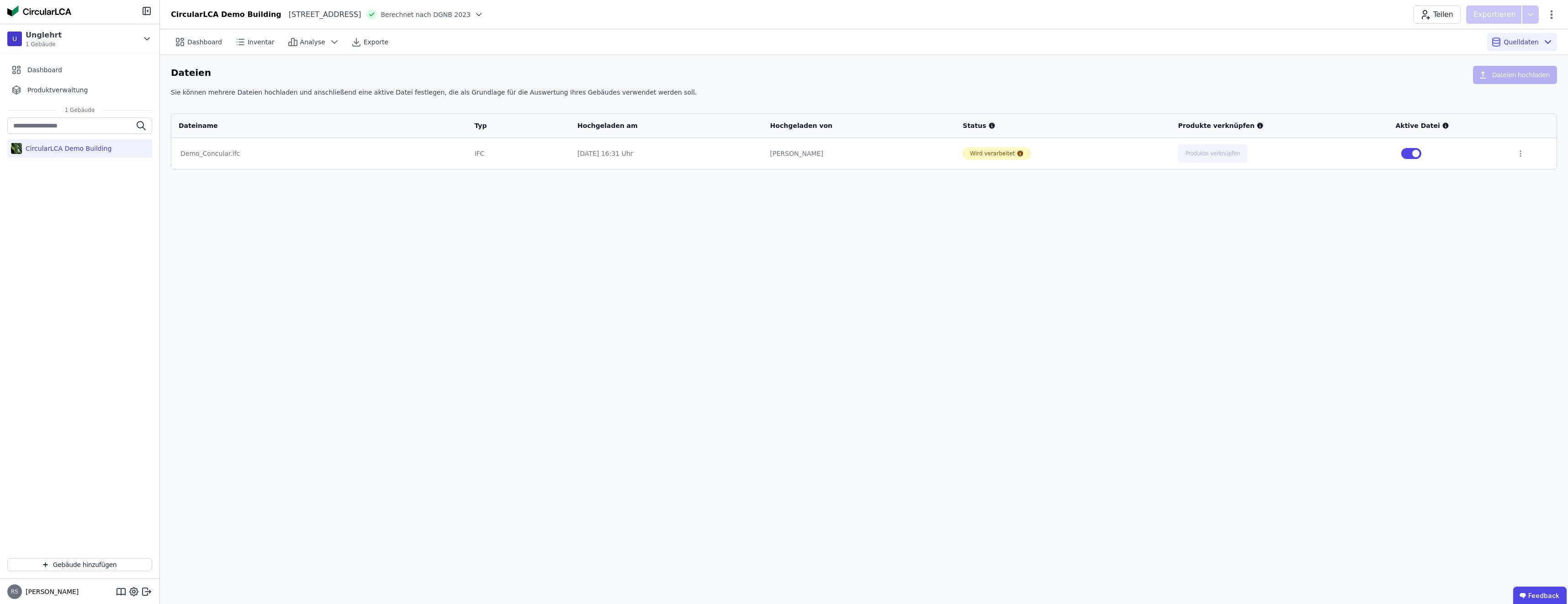
drag, startPoint x: 497, startPoint y: 153, endPoint x: 908, endPoint y: 218, distance: 416.1
click at [497, 153] on div "IFC" at bounding box center [519, 153] width 88 height 9
click at [58, 148] on div "CircularLCA Demo Building" at bounding box center [67, 148] width 89 height 9
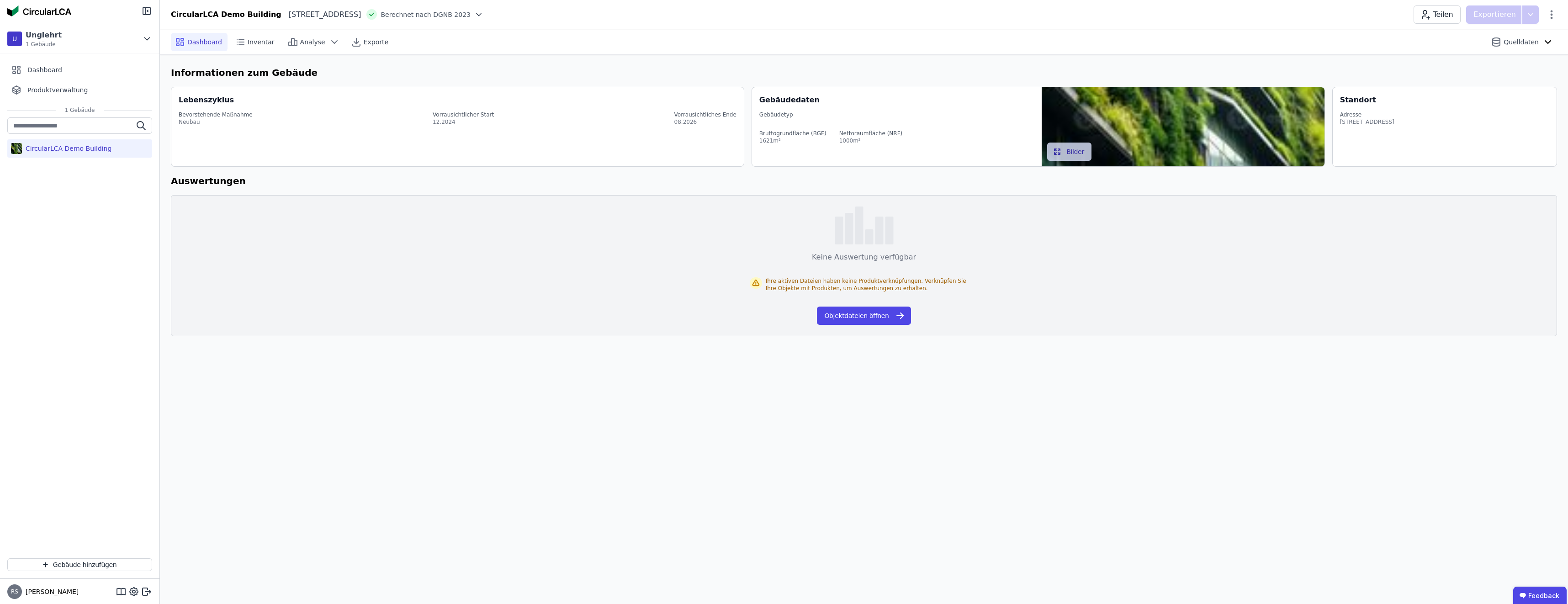
drag, startPoint x: 89, startPoint y: 198, endPoint x: 54, endPoint y: 180, distance: 39.4
click at [51, 196] on div "CircularLCA Demo Building" at bounding box center [79, 334] width 159 height 433
click at [145, 34] on icon at bounding box center [147, 38] width 10 height 11
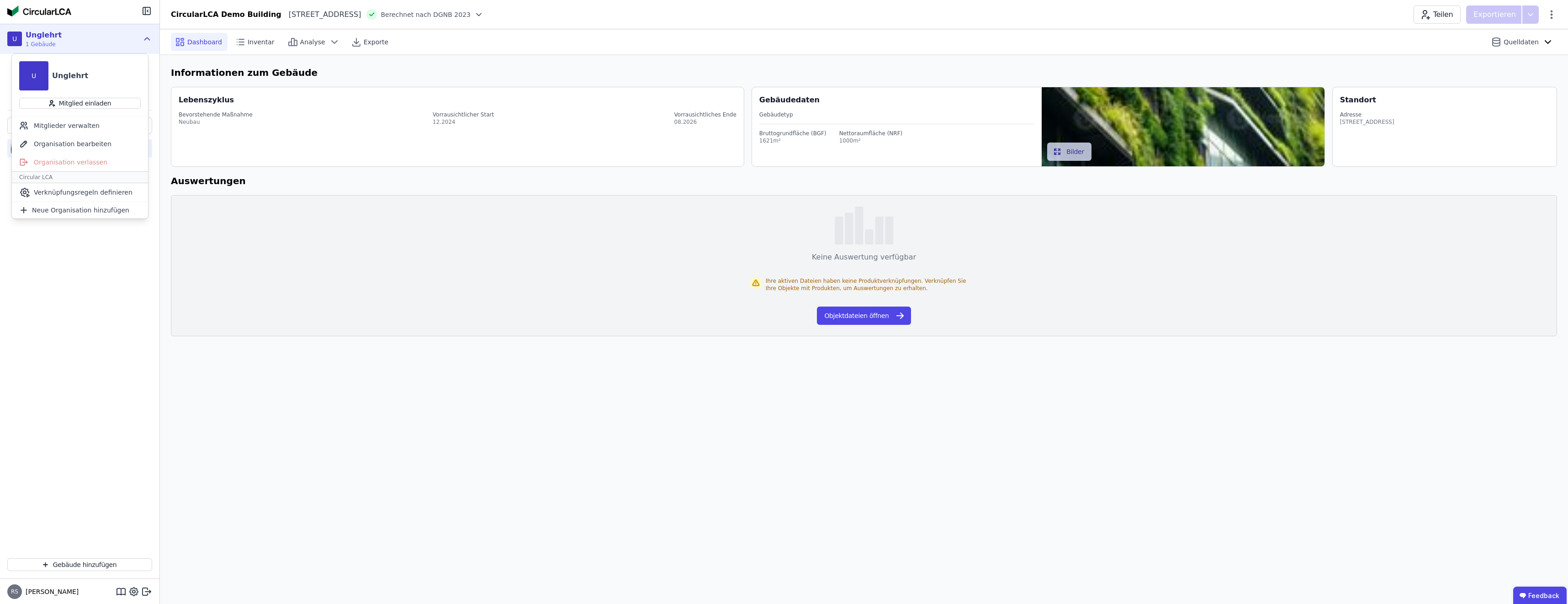
click at [111, 262] on div "CircularLCA Demo Building" at bounding box center [79, 334] width 159 height 433
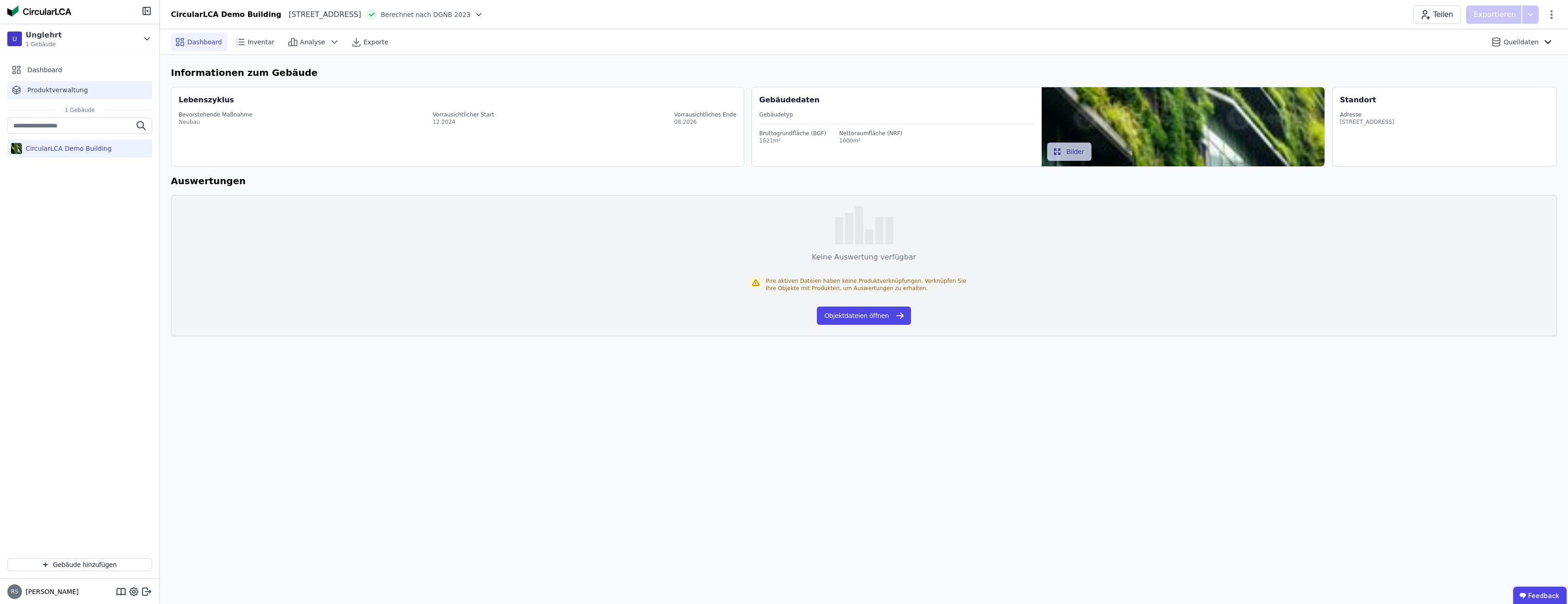
click at [61, 89] on span "Produktverwaltung" at bounding box center [57, 90] width 60 height 9
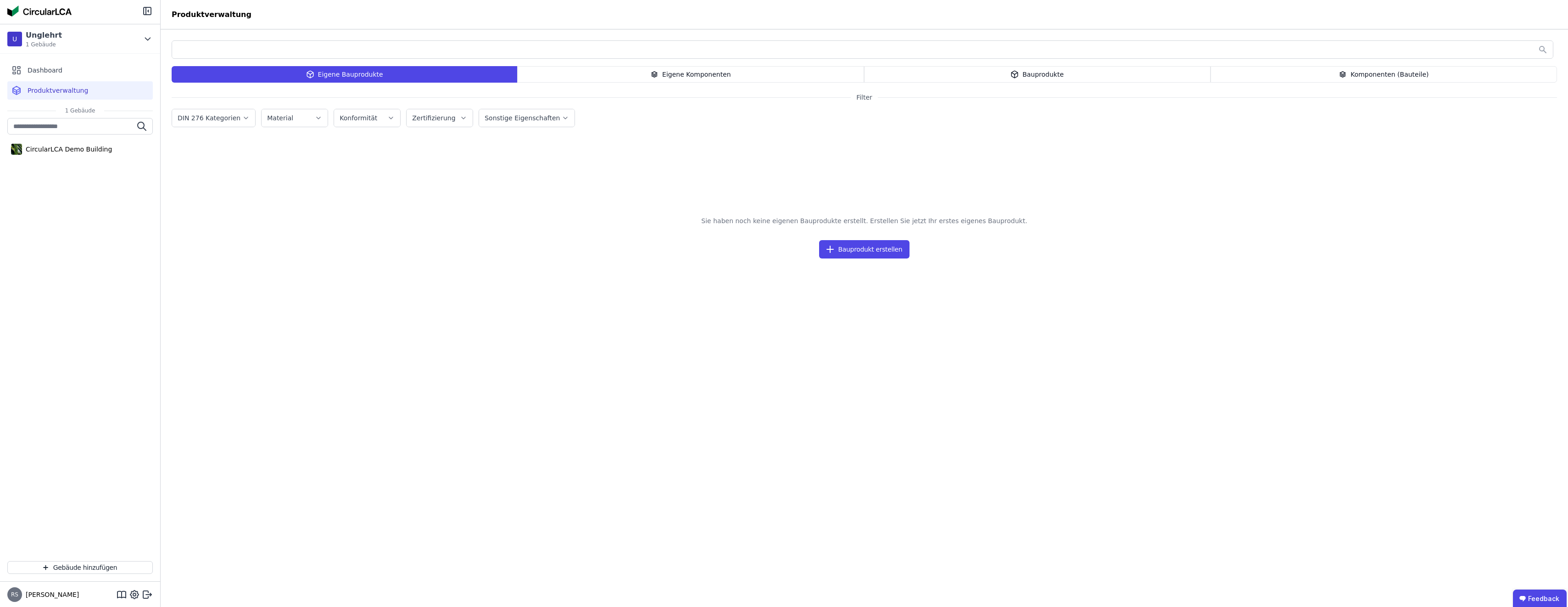
click at [402, 76] on div "Eigene Bauprodukte" at bounding box center [344, 74] width 345 height 16
click at [395, 74] on div "Eigene Bauprodukte" at bounding box center [344, 74] width 345 height 16
click at [546, 247] on button "Bauprodukt erstellen" at bounding box center [864, 249] width 91 height 18
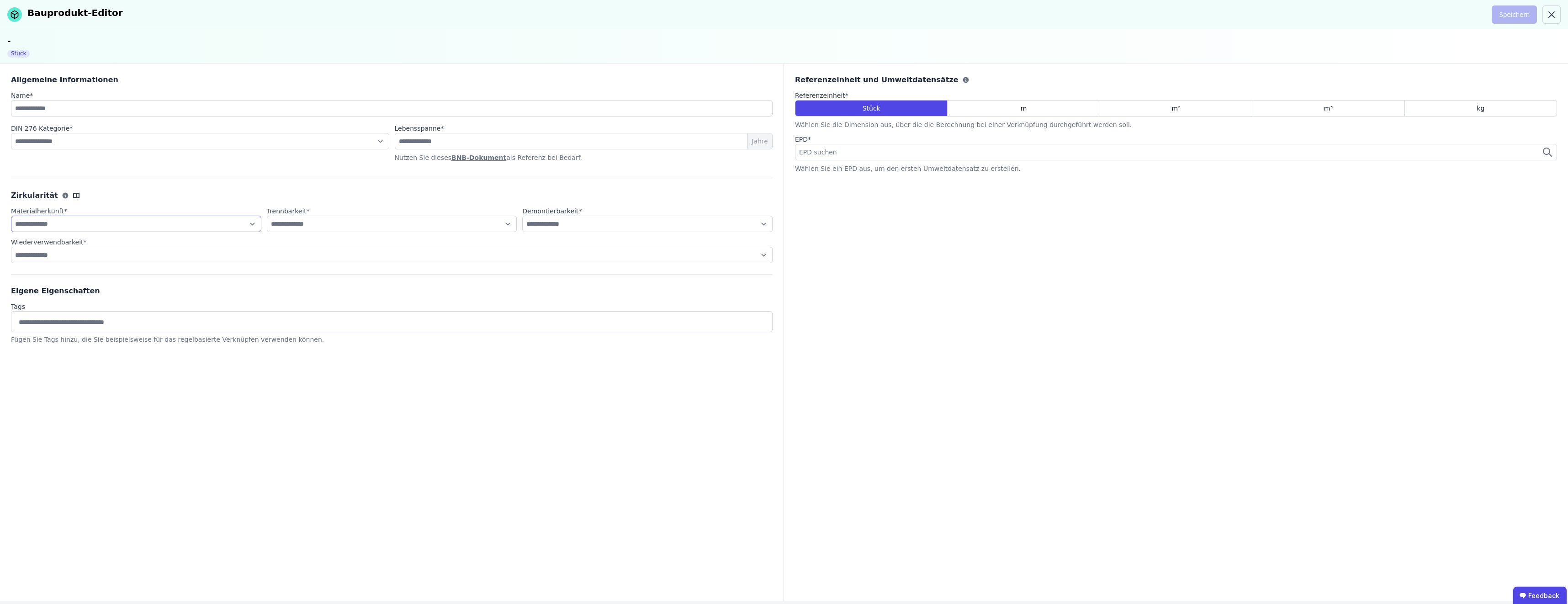
click at [254, 225] on select "**********" at bounding box center [136, 224] width 250 height 16
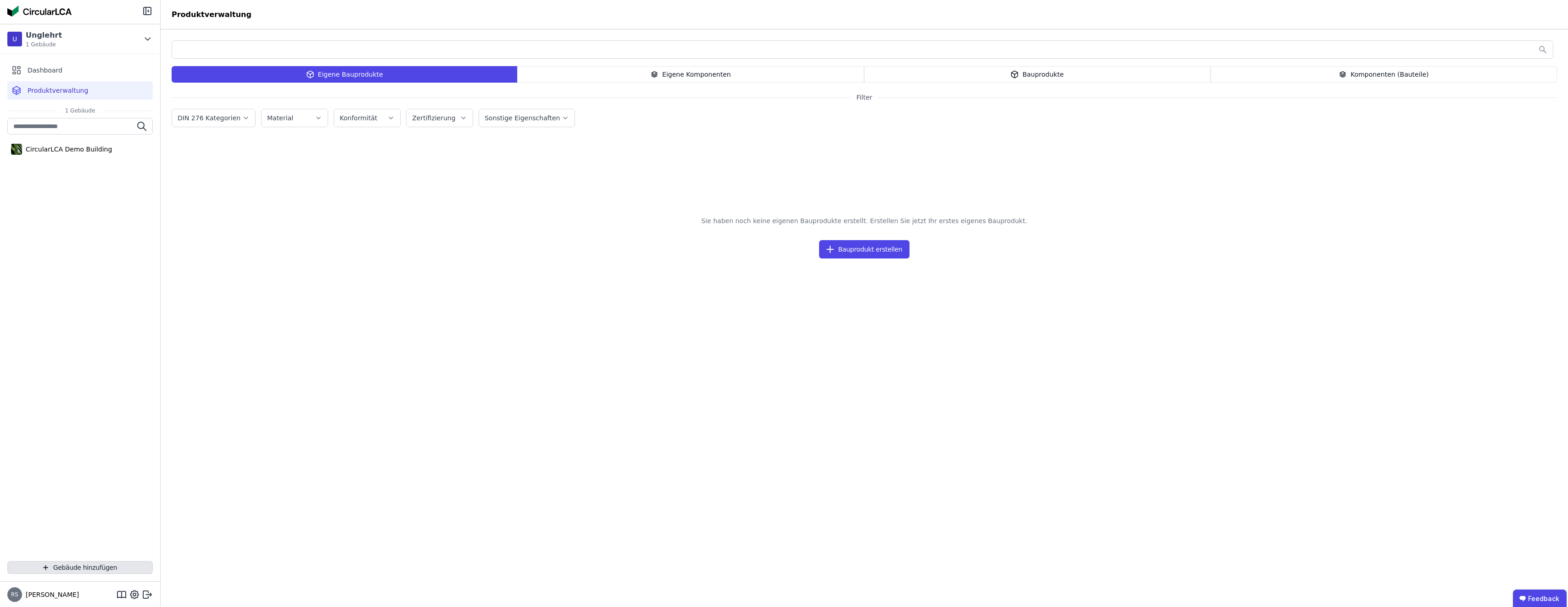
click at [74, 566] on button "Gebäude hinzufügen" at bounding box center [80, 566] width 145 height 13
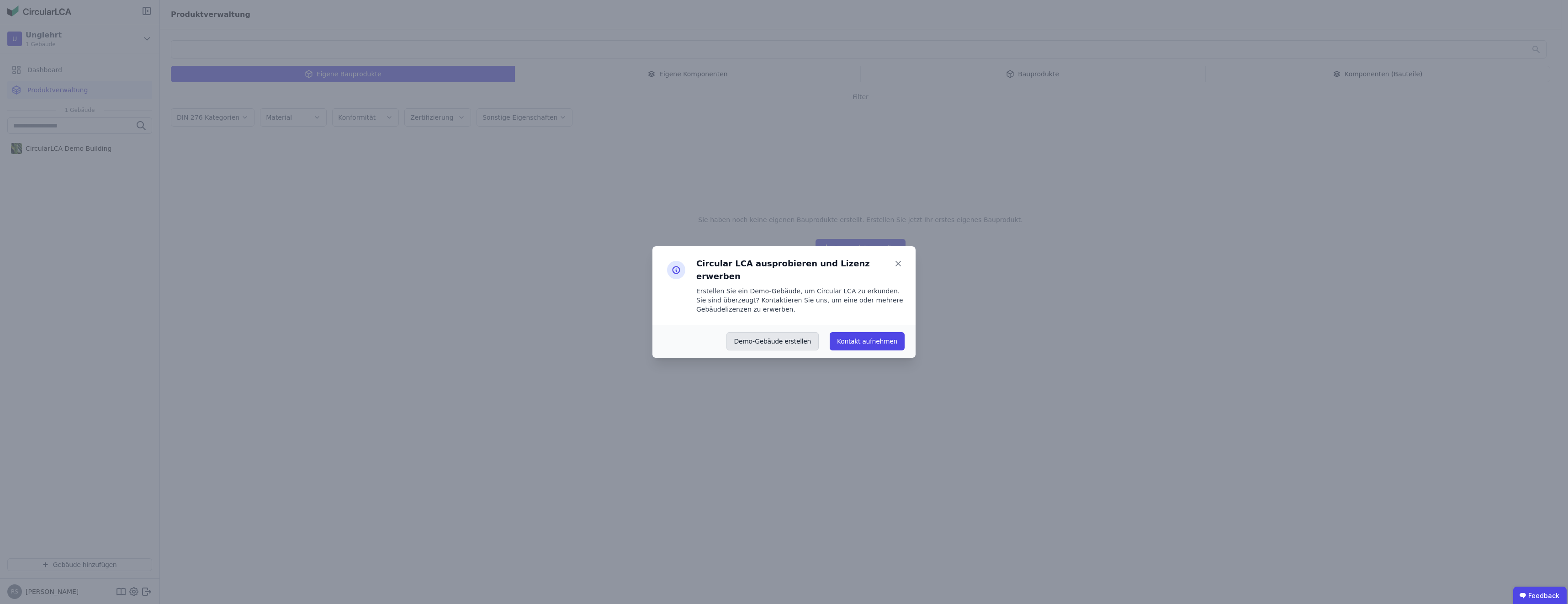
click at [544, 336] on button "Demo-Gebäude erstellen" at bounding box center [773, 341] width 92 height 18
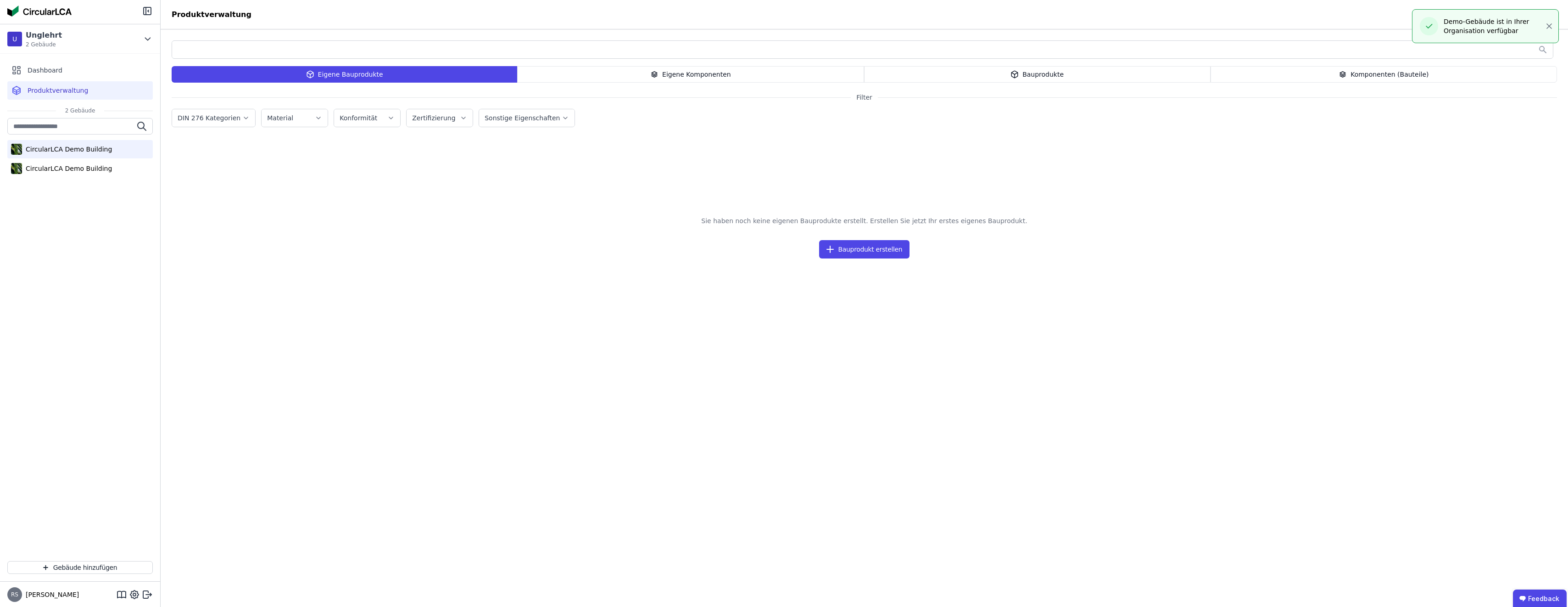
click at [87, 149] on div "CircularLCA Demo Building" at bounding box center [67, 149] width 90 height 9
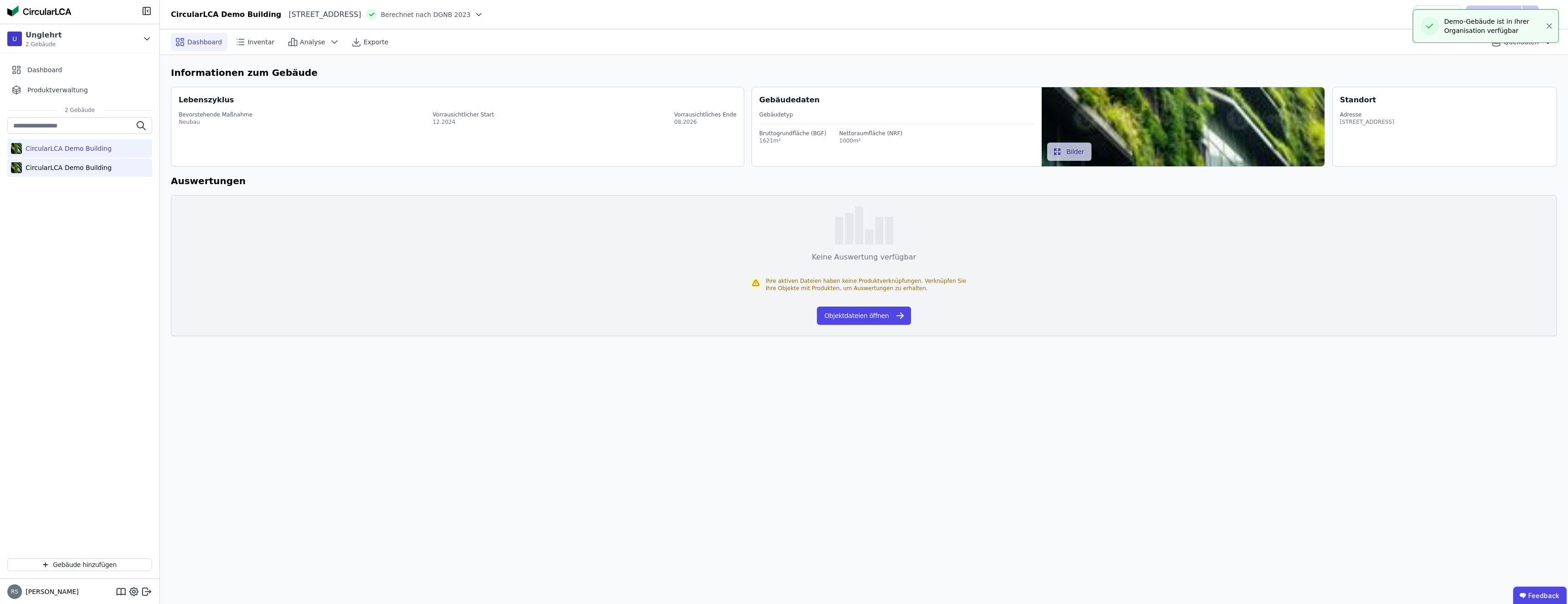
click at [64, 166] on div "CircularLCA Demo Building" at bounding box center [67, 167] width 89 height 9
click at [544, 325] on div "Keine Auswertung verfügbar Ihre aktiven Dateien haben keine Produktverknüpfunge…" at bounding box center [864, 265] width 1386 height 141
click at [544, 313] on button "Objektdateien öffnen" at bounding box center [864, 315] width 94 height 18
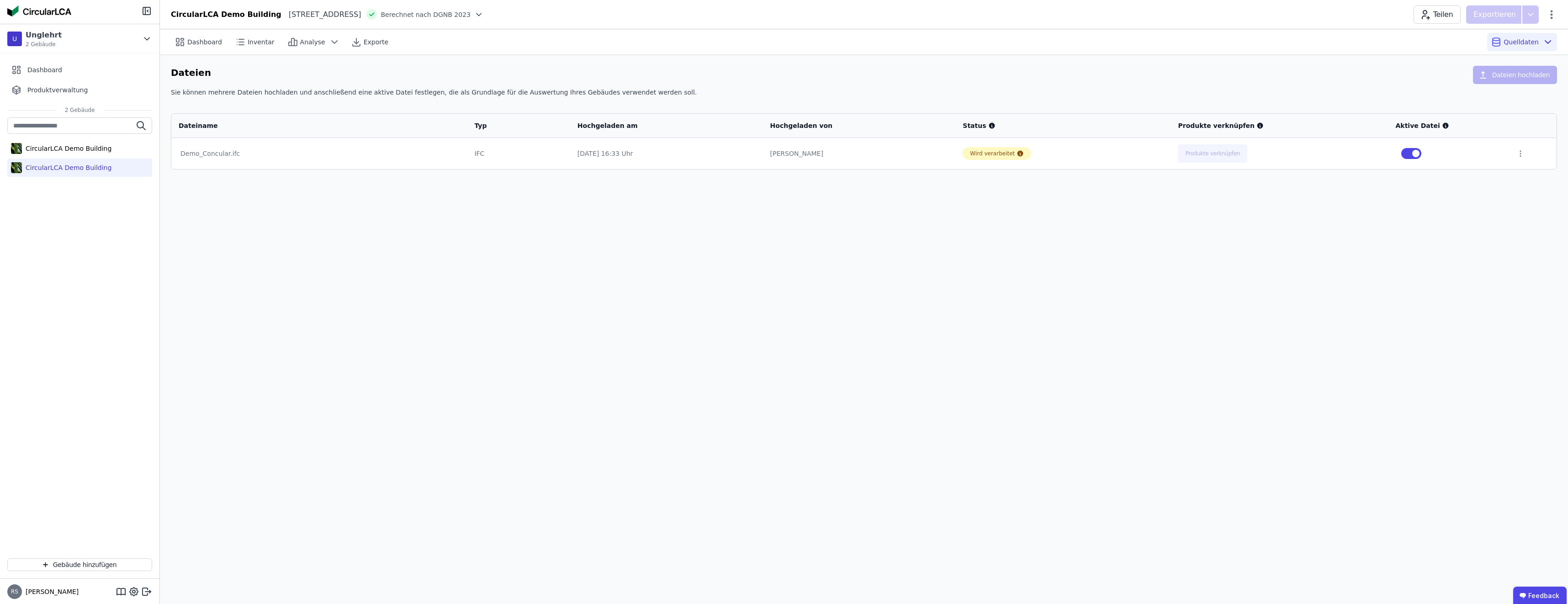
click at [229, 151] on div "Demo_Concular.ifc" at bounding box center [319, 153] width 277 height 9
click at [219, 155] on div "Demo_Concular.ifc" at bounding box center [319, 153] width 277 height 9
click at [199, 155] on div "Demo_Concular.ifc" at bounding box center [319, 153] width 277 height 9
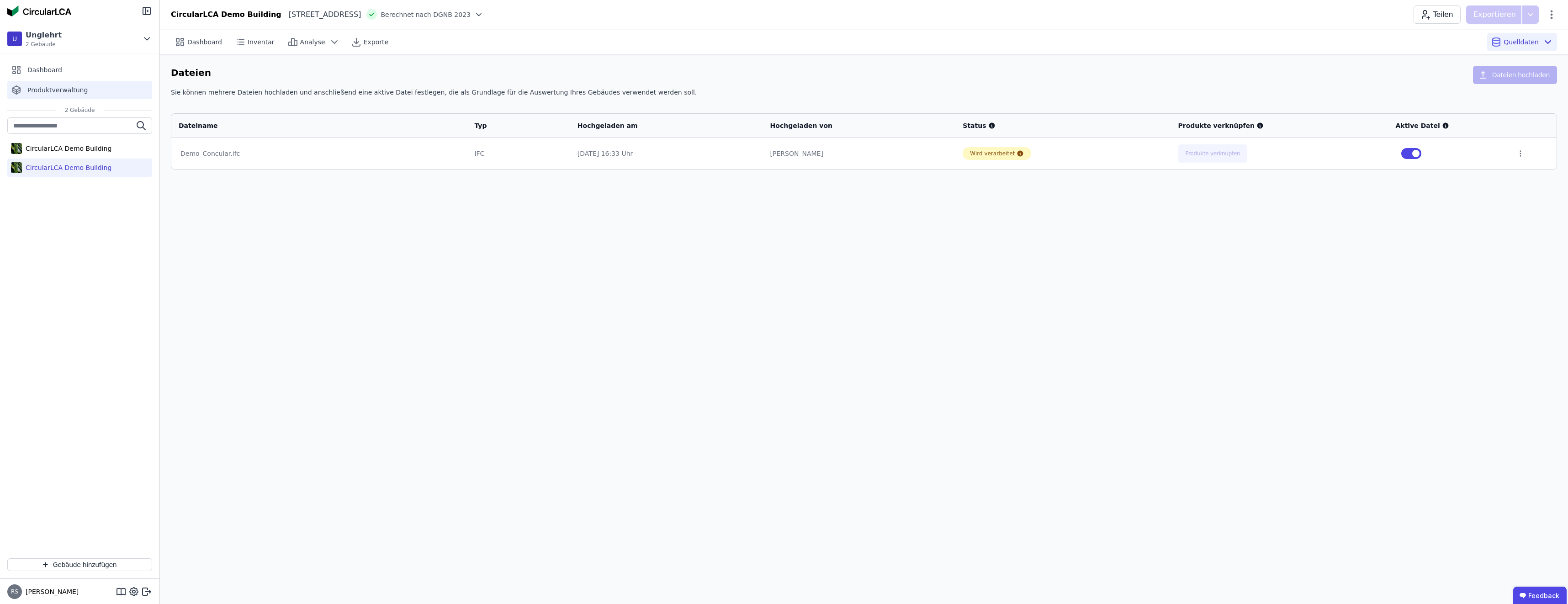
click at [35, 90] on span "Produktverwaltung" at bounding box center [57, 90] width 60 height 9
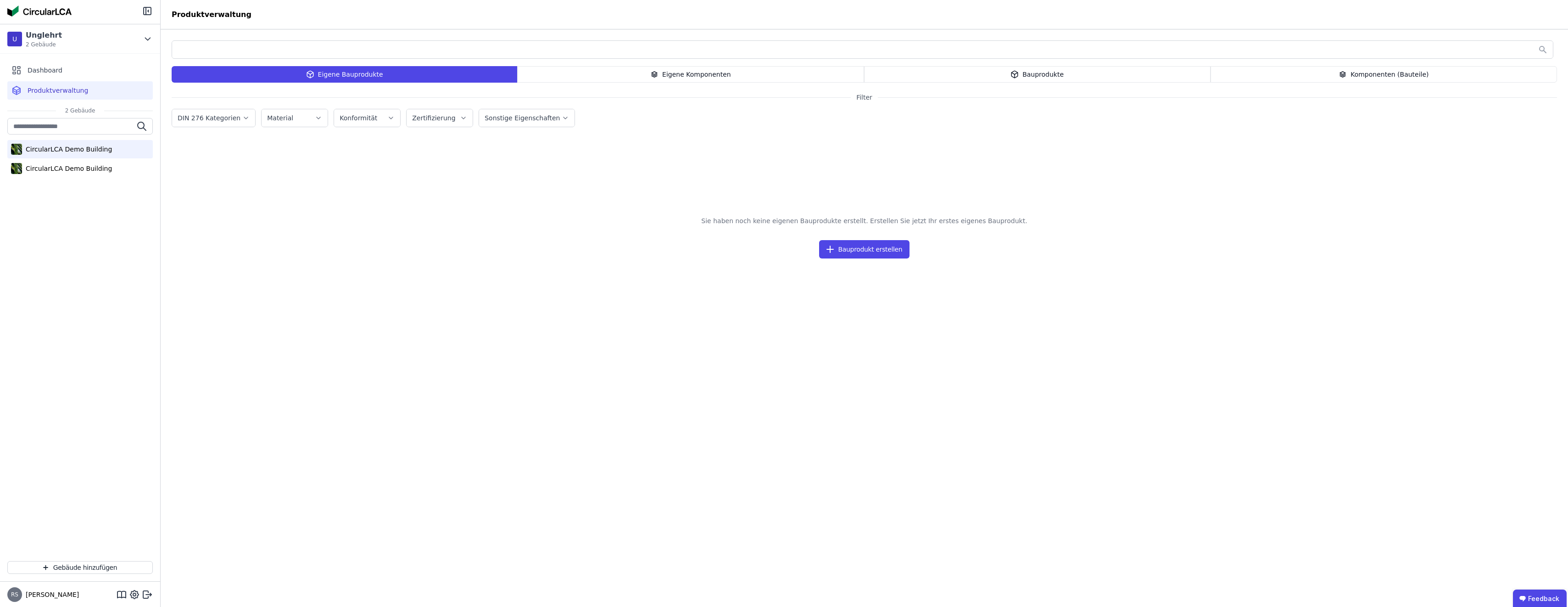
click at [85, 152] on div "CircularLCA Demo Building" at bounding box center [67, 149] width 90 height 9
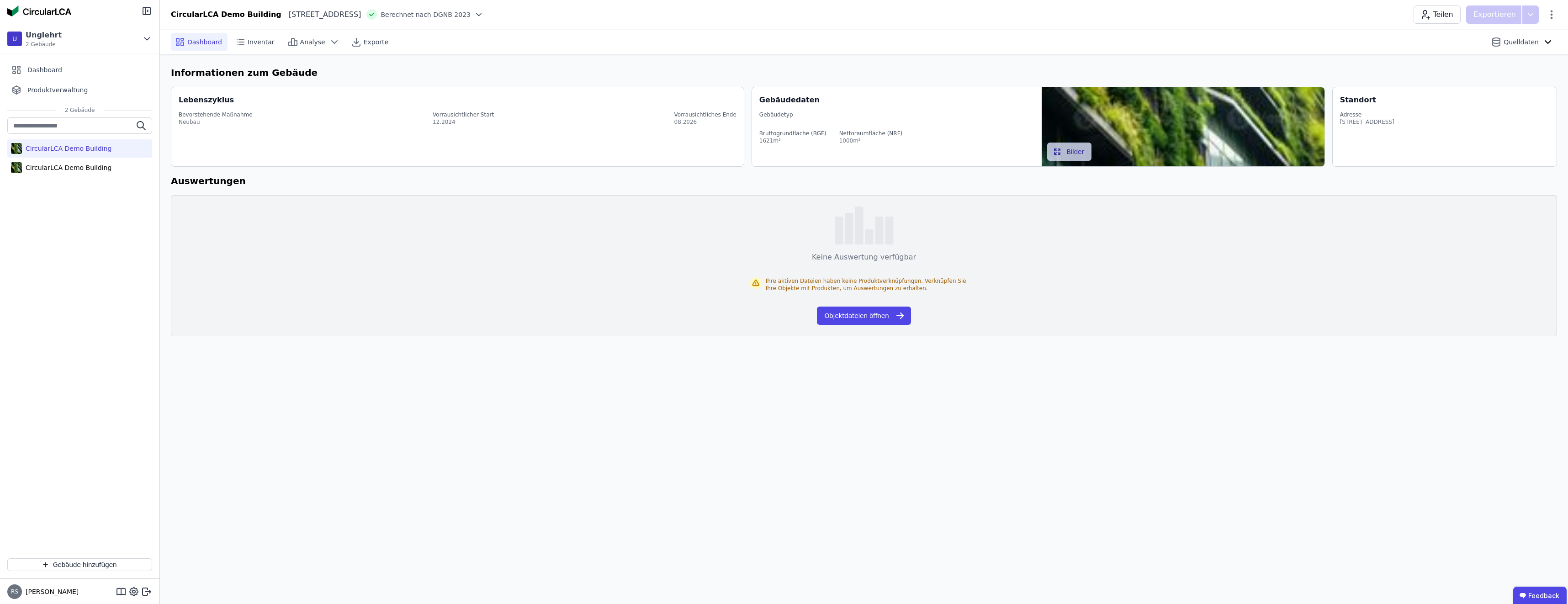
click at [86, 153] on div "CircularLCA Demo Building" at bounding box center [79, 148] width 144 height 18
drag, startPoint x: 86, startPoint y: 153, endPoint x: 45, endPoint y: 175, distance: 46.5
click at [45, 175] on div "CircularLCA Demo Building" at bounding box center [79, 167] width 144 height 18
click at [45, 175] on div "CircularLCA Demo Building" at bounding box center [79, 167] width 144 height 18
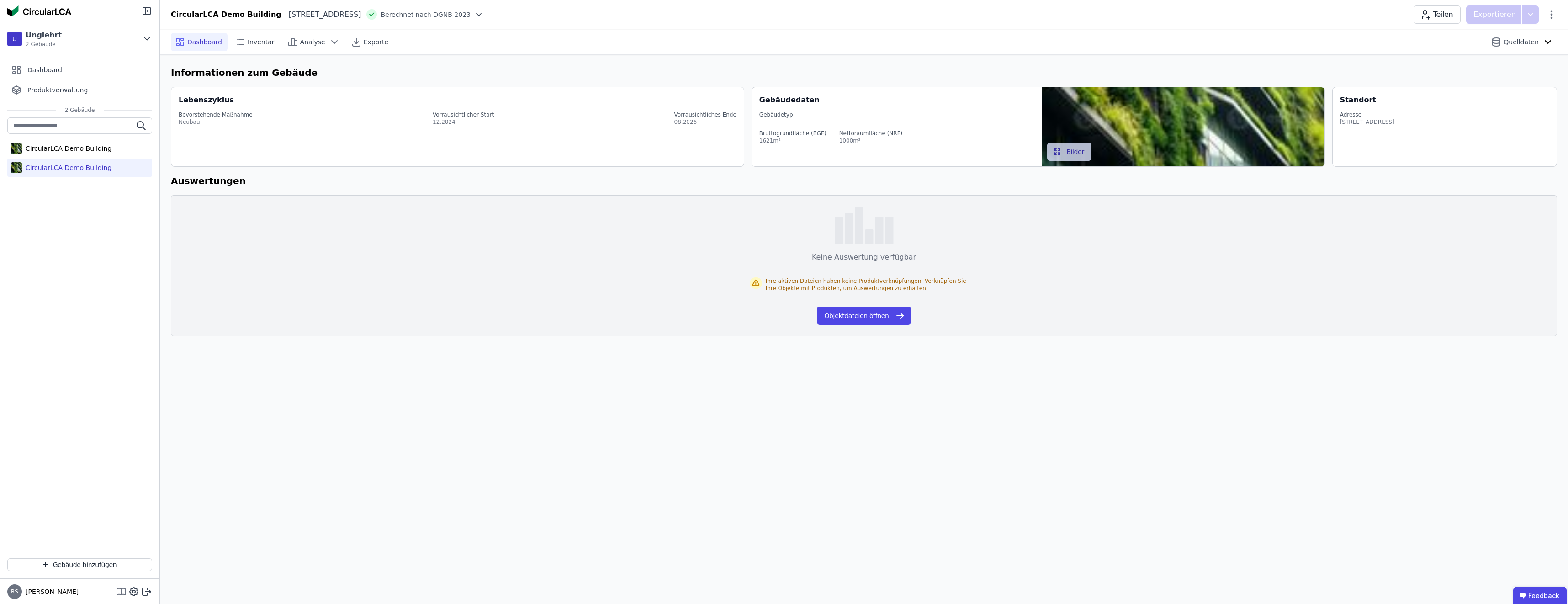
click at [119, 592] on icon at bounding box center [121, 591] width 11 height 11
click at [18, 68] on icon at bounding box center [19, 67] width 3 height 1
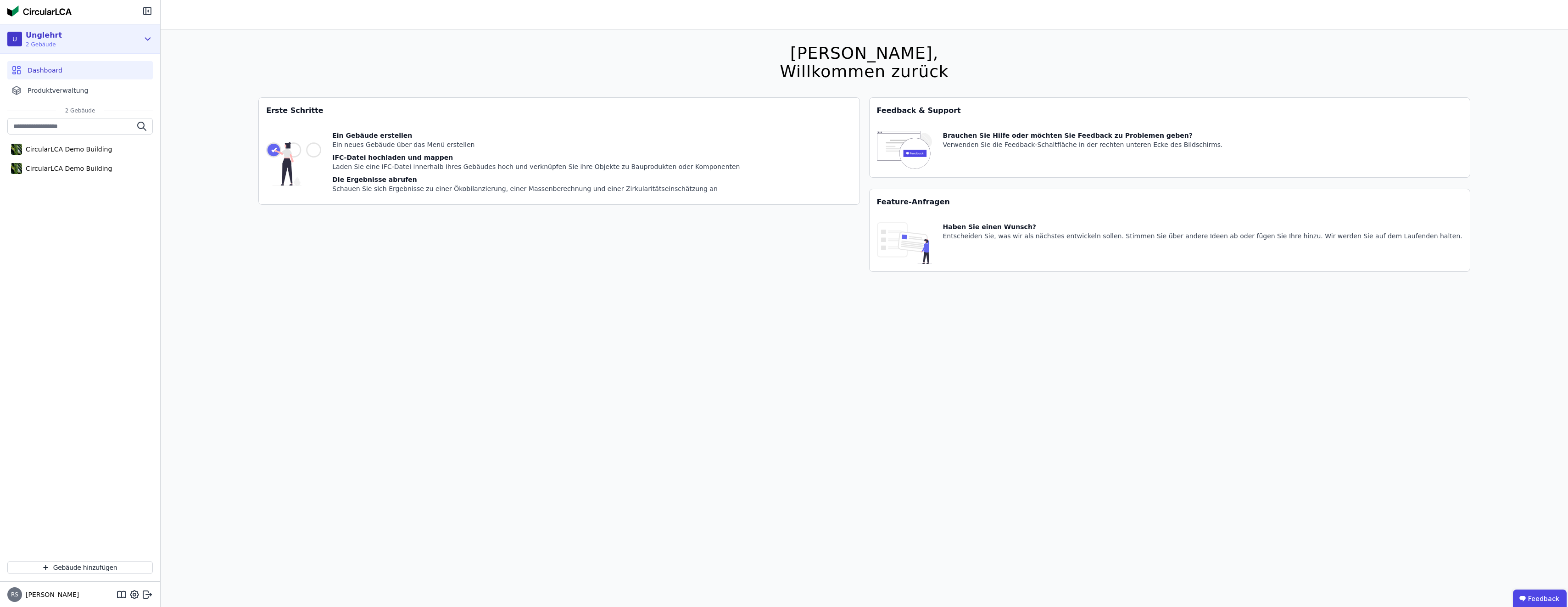
click at [152, 37] on icon at bounding box center [148, 38] width 10 height 11
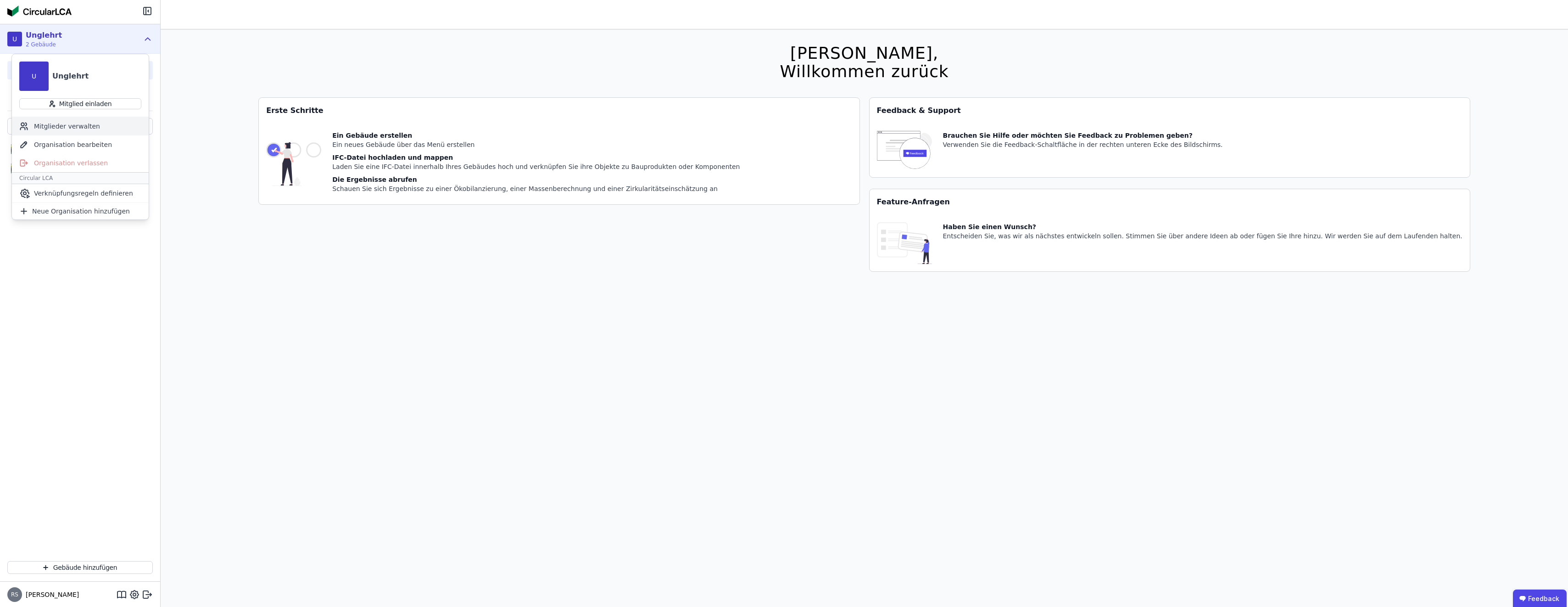
click at [79, 124] on div "Mitglieder verwalten" at bounding box center [80, 126] width 137 height 18
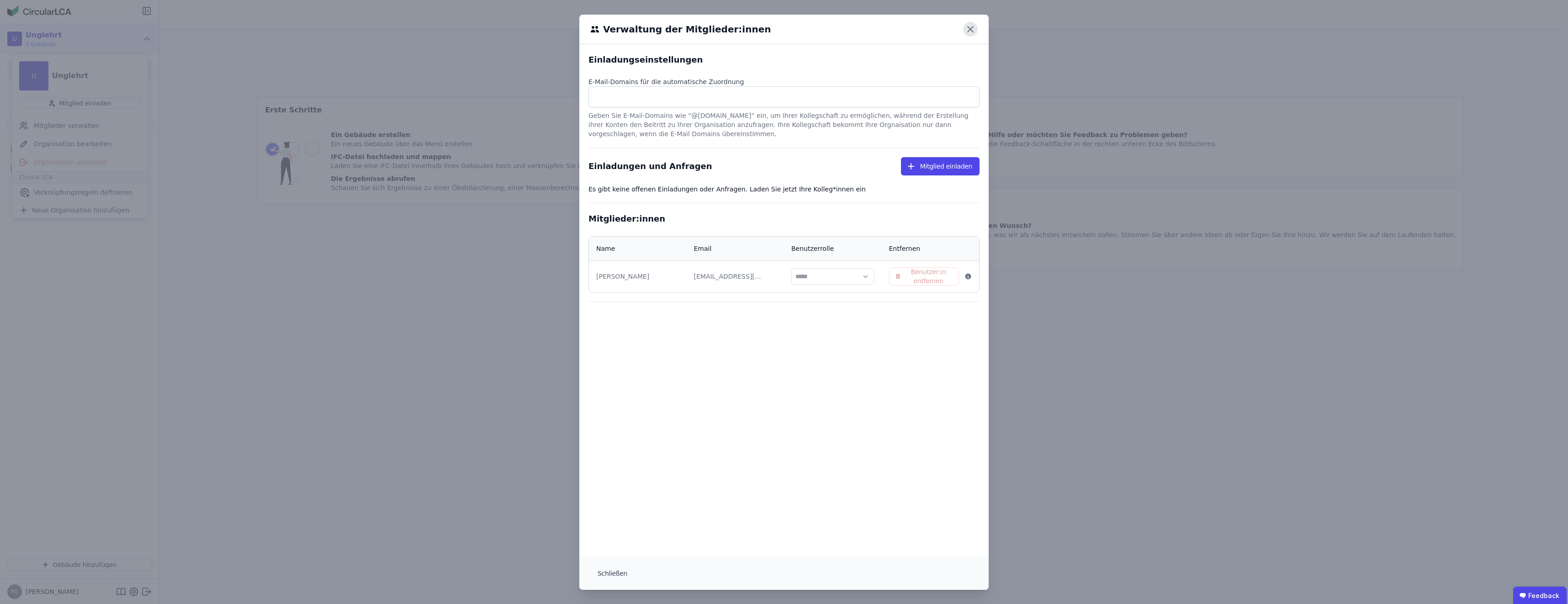
click at [970, 29] on icon at bounding box center [970, 29] width 15 height 15
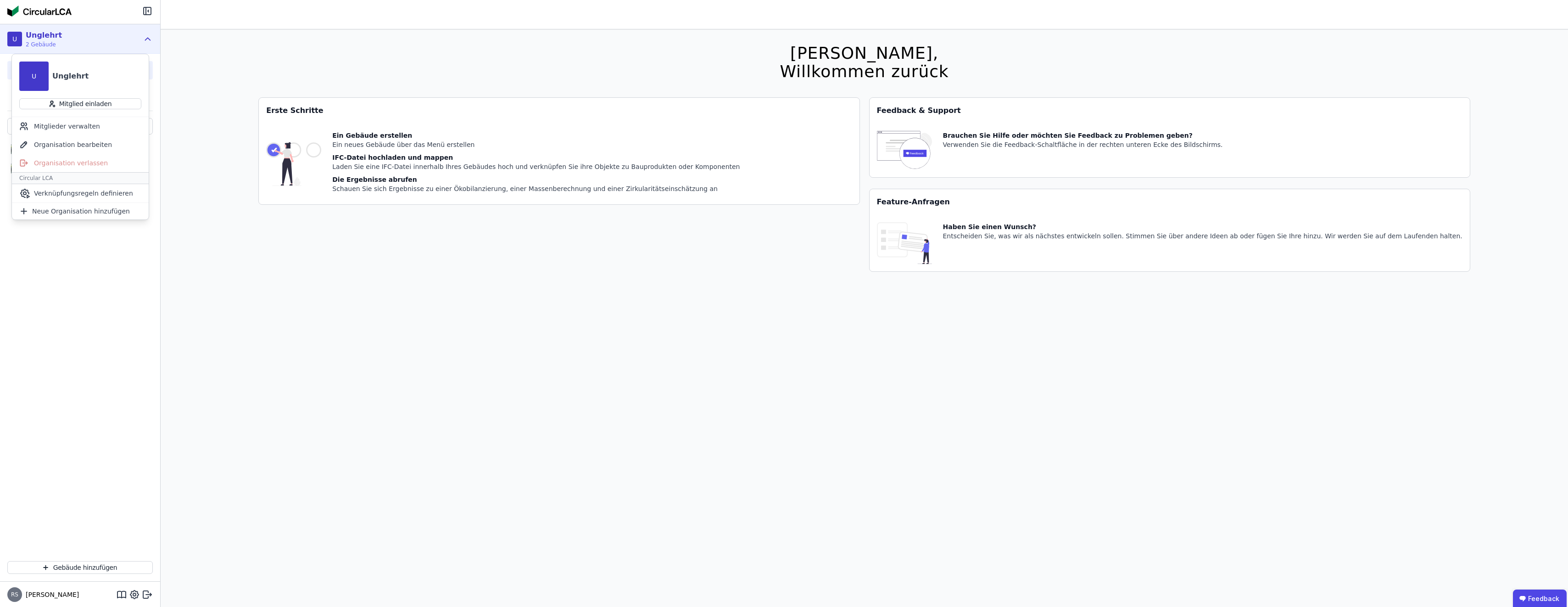
click at [147, 38] on icon at bounding box center [147, 38] width 5 height 2
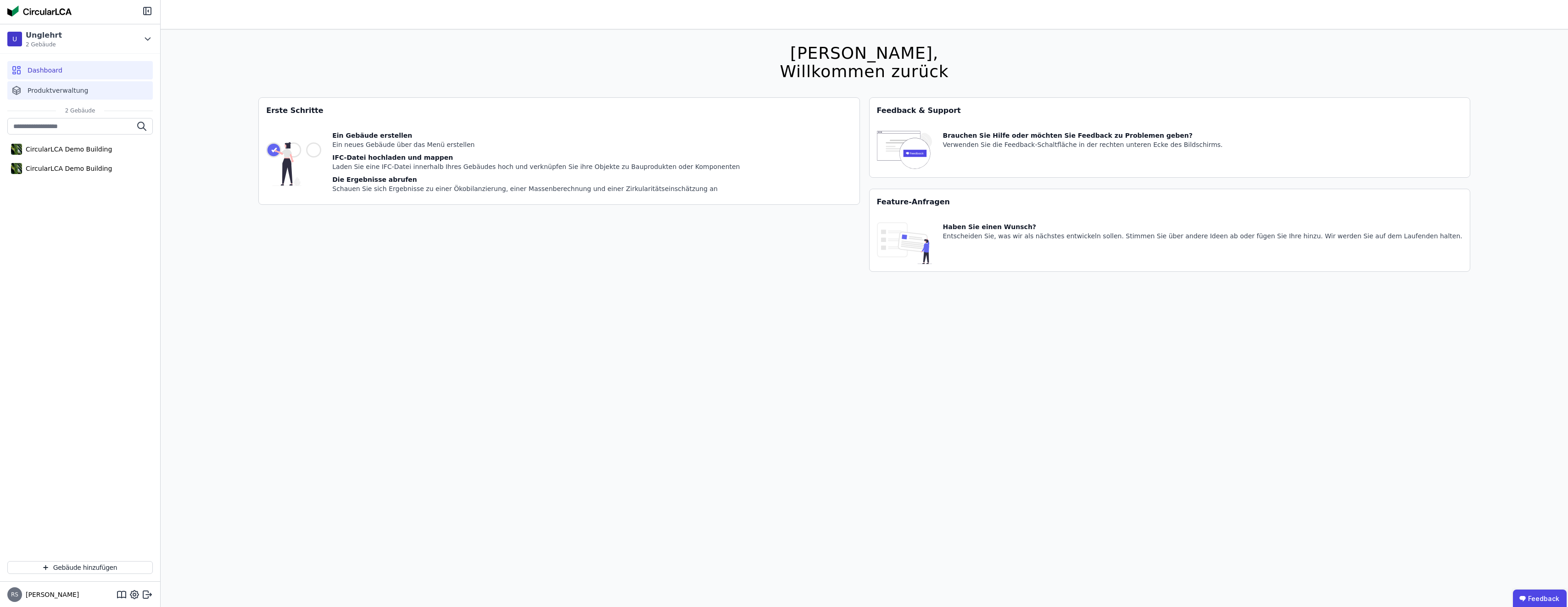
click at [59, 89] on span "Produktverwaltung" at bounding box center [57, 91] width 60 height 9
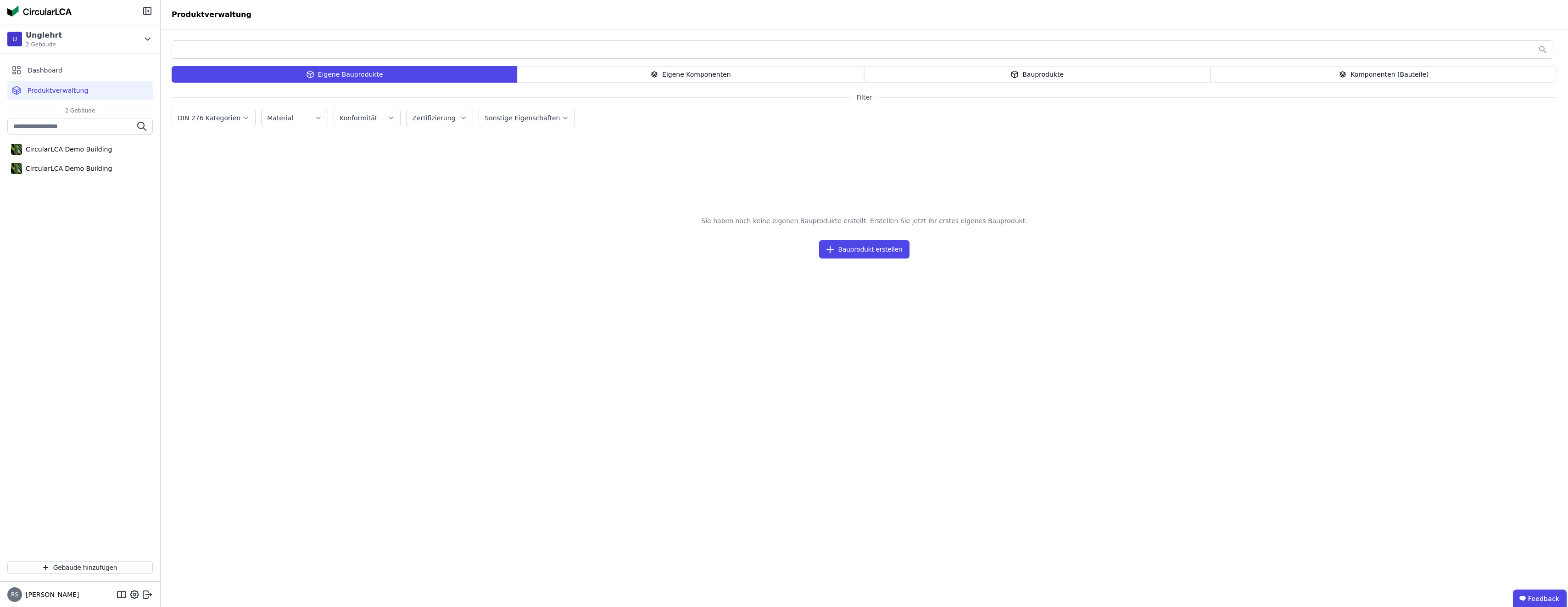
click at [358, 74] on div "Eigene Bauprodukte" at bounding box center [344, 74] width 345 height 16
click at [357, 75] on div "Eigene Bauprodukte" at bounding box center [344, 74] width 345 height 16
click at [863, 252] on button "Bauprodukt erstellen" at bounding box center [864, 249] width 91 height 18
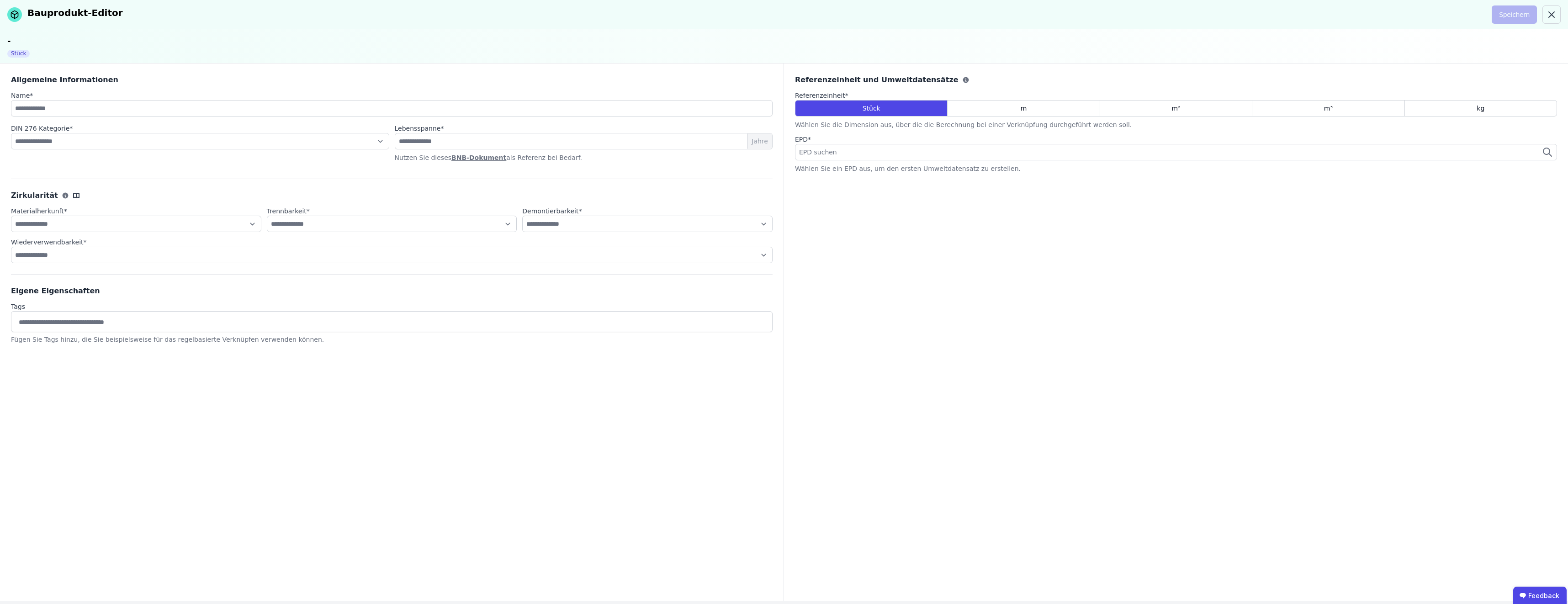
click at [906, 148] on div "EPD suchen" at bounding box center [1176, 152] width 762 height 16
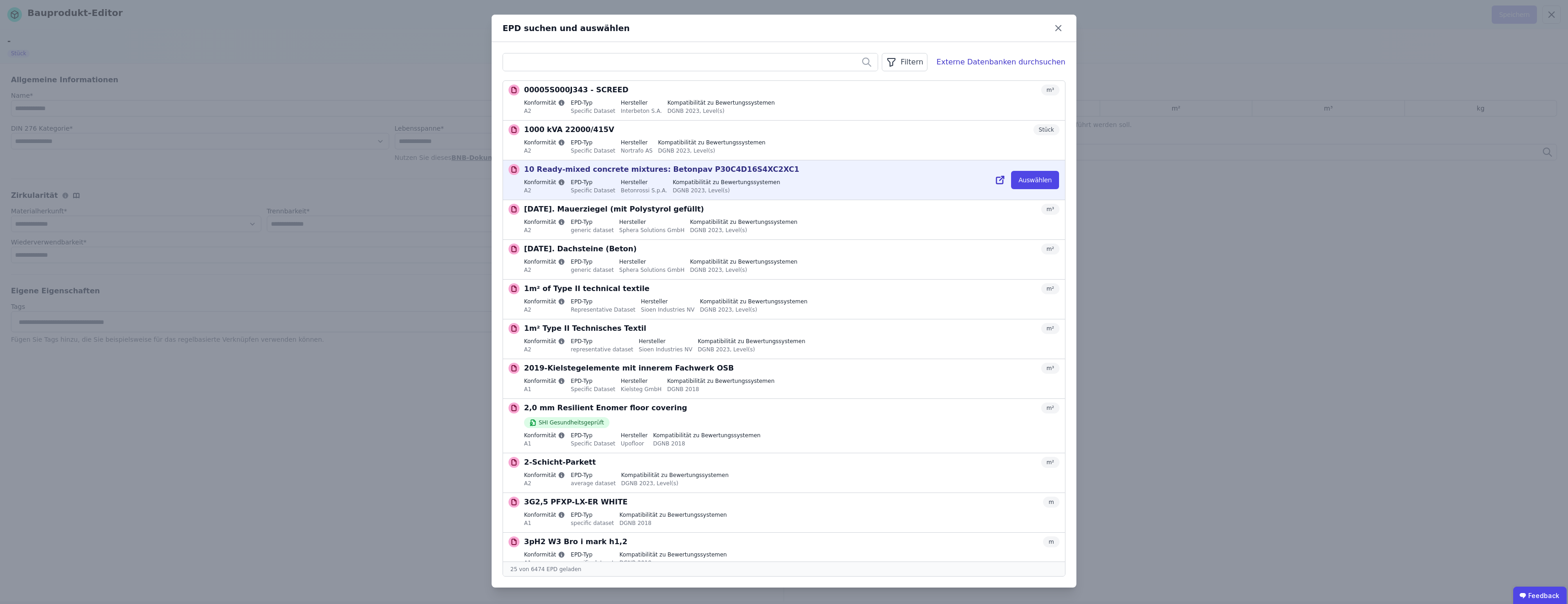
drag, startPoint x: 576, startPoint y: 172, endPoint x: 585, endPoint y: 177, distance: 10.3
click at [576, 172] on p "10 Ready-mixed concrete mixtures: Betonpav P30C4D16S4XC2XC1" at bounding box center [662, 169] width 275 height 11
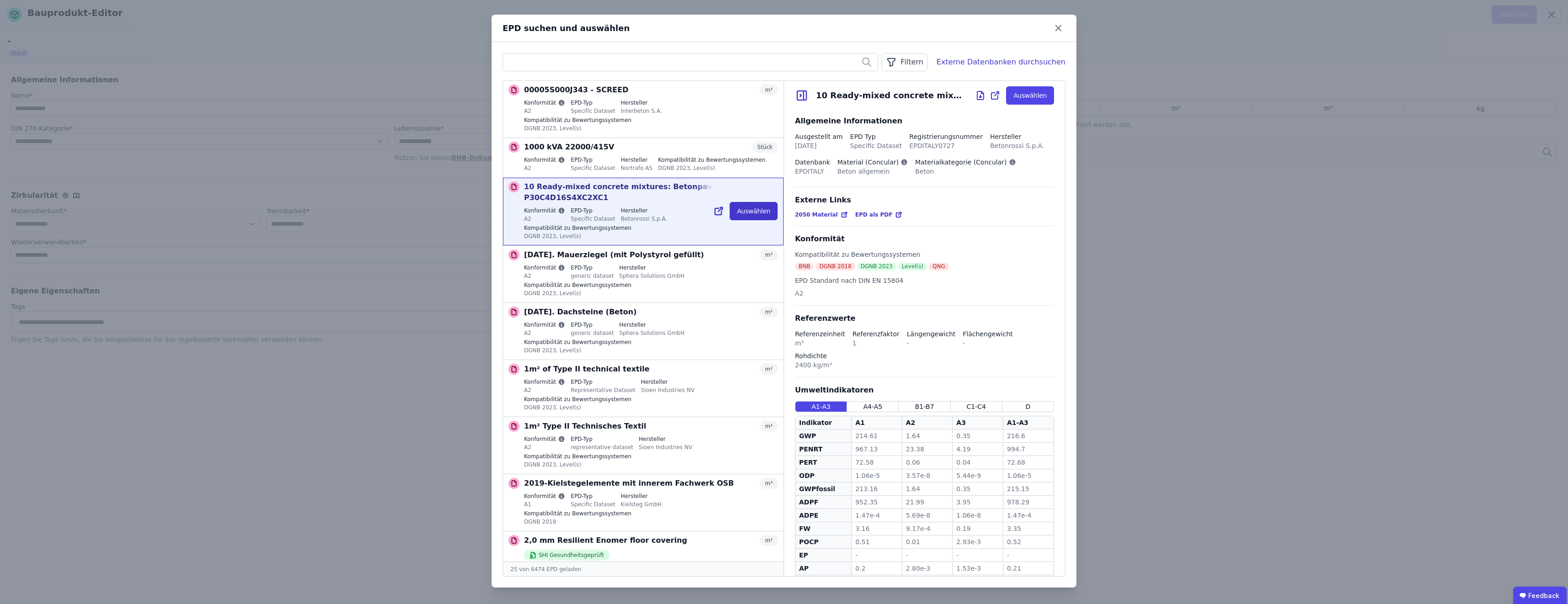
click at [748, 202] on button "Auswählen" at bounding box center [753, 210] width 48 height 18
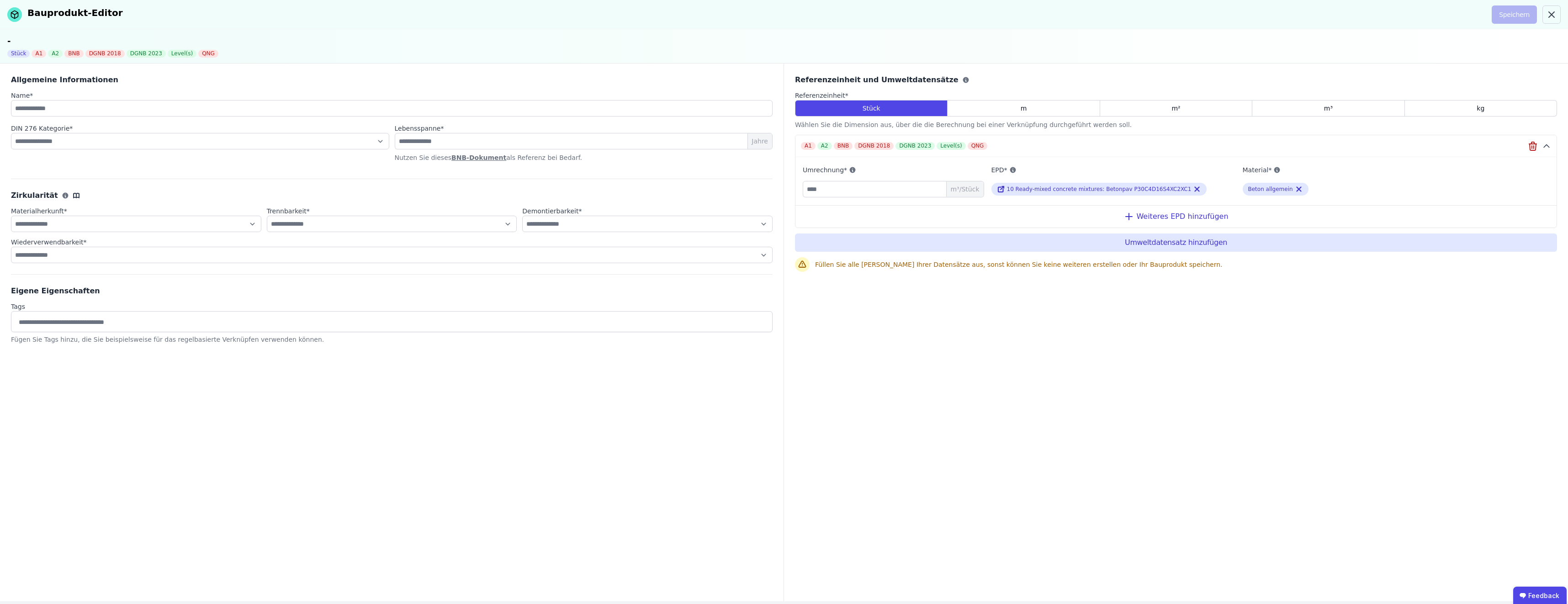
drag, startPoint x: 40, startPoint y: 51, endPoint x: 61, endPoint y: 59, distance: 22.5
click at [40, 51] on div "A1" at bounding box center [39, 54] width 15 height 8
click at [57, 56] on div "A2" at bounding box center [55, 54] width 15 height 8
click at [94, 53] on div "DGNB 2018" at bounding box center [106, 54] width 40 height 8
